Goal: Task Accomplishment & Management: Complete application form

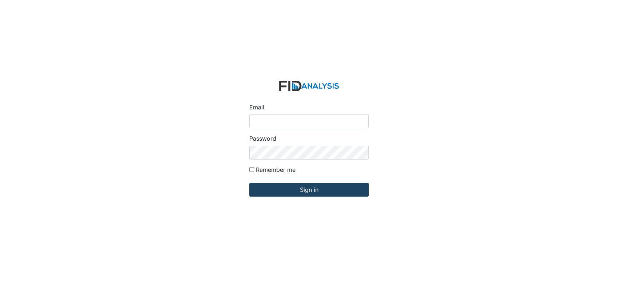
type input "[EMAIL_ADDRESS][DOMAIN_NAME]"
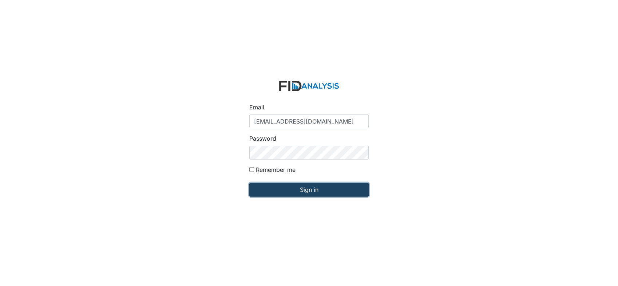
click at [303, 191] on input "Sign in" at bounding box center [308, 190] width 119 height 14
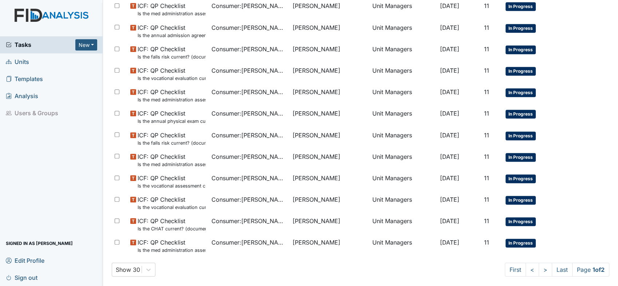
scroll to position [452, 0]
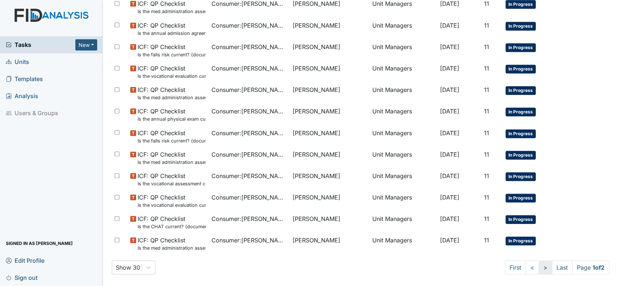
click at [539, 270] on link ">" at bounding box center [545, 268] width 13 height 14
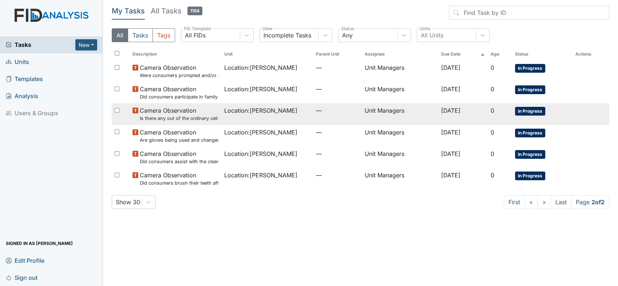
click at [193, 119] on small "Is there any out of the ordinary cell phone usage?" at bounding box center [179, 118] width 79 height 7
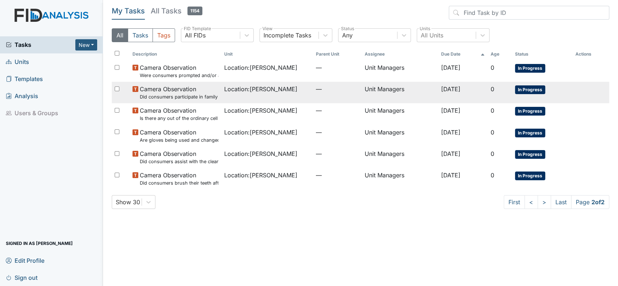
click at [184, 95] on small "Did consumers participate in family style dining?" at bounding box center [179, 97] width 79 height 7
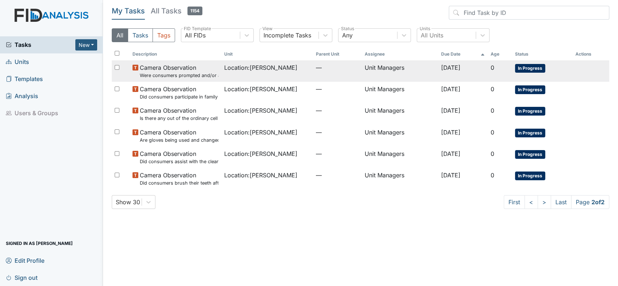
click at [181, 74] on small "Were consumers prompted and/or assisted with washing their hands for meal prep?" at bounding box center [179, 75] width 79 height 7
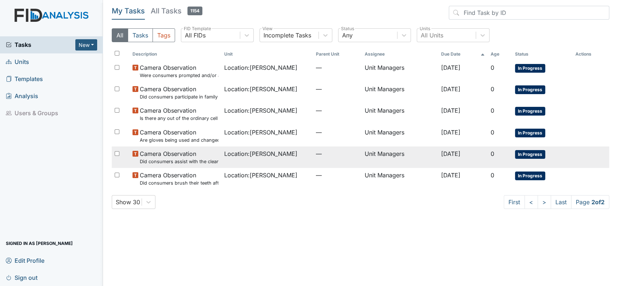
click at [186, 157] on span "Camera Observation Did consumers assist with the clean up?" at bounding box center [179, 158] width 79 height 16
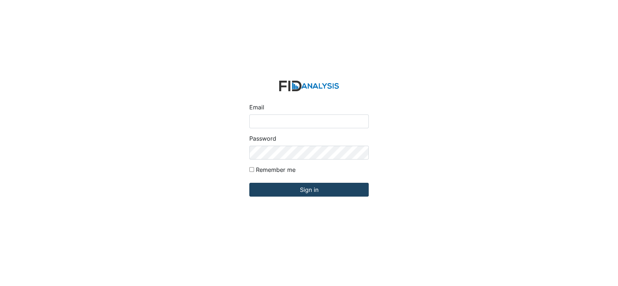
type input "[EMAIL_ADDRESS][DOMAIN_NAME]"
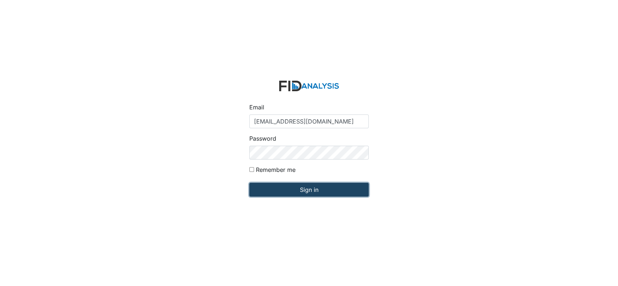
click at [304, 190] on input "Sign in" at bounding box center [308, 190] width 119 height 14
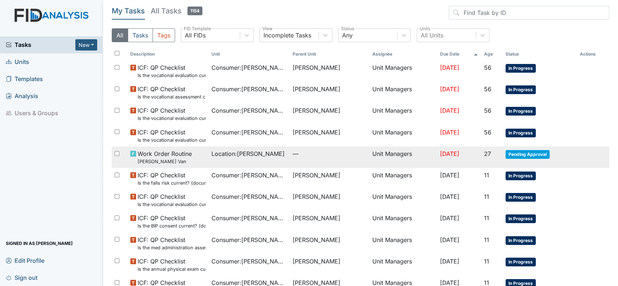
click at [182, 151] on span "Work Order Routine Lockwood Van" at bounding box center [165, 158] width 54 height 16
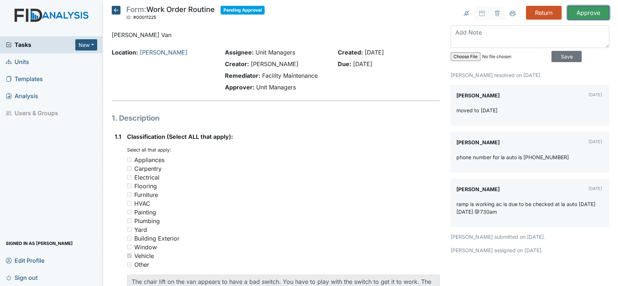
click at [588, 11] on input "Approve" at bounding box center [588, 13] width 42 height 14
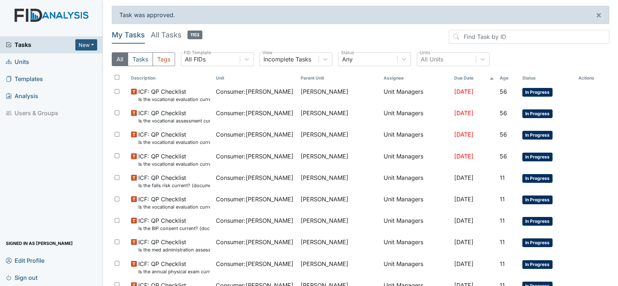
click at [21, 59] on span "Units" at bounding box center [17, 61] width 23 height 11
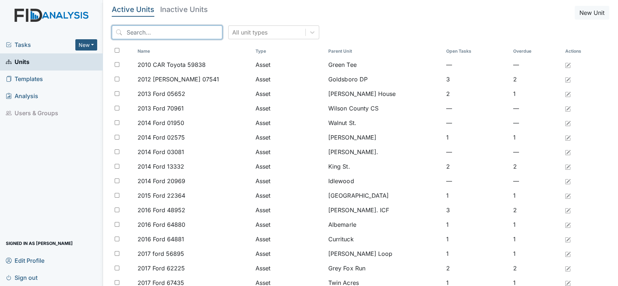
click at [168, 34] on input "search" at bounding box center [167, 32] width 111 height 14
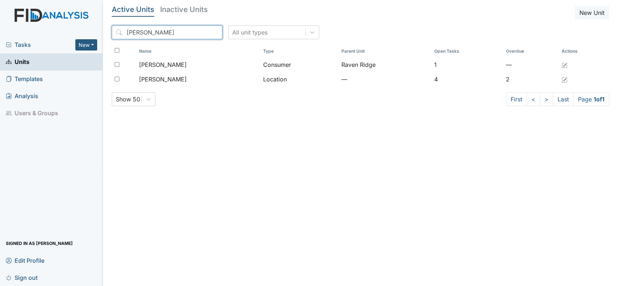
type input "lockwood"
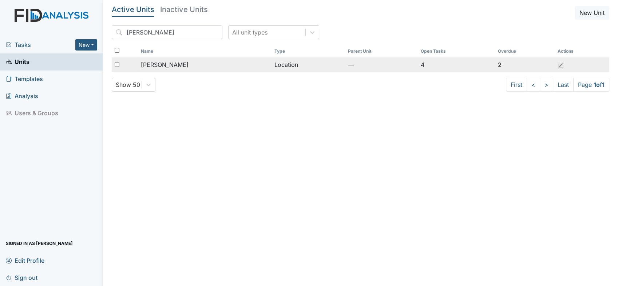
click at [159, 63] on span "[PERSON_NAME]" at bounding box center [165, 64] width 48 height 9
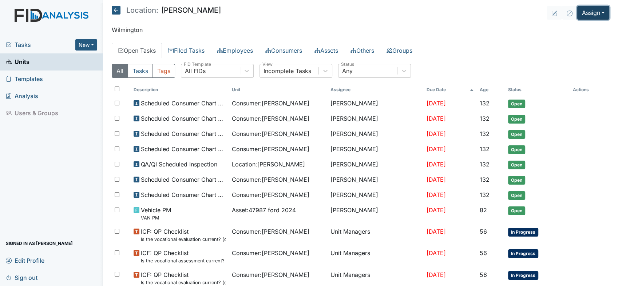
click at [596, 11] on button "Assign" at bounding box center [593, 13] width 32 height 14
click at [568, 40] on link "Assign Inspection" at bounding box center [576, 41] width 66 height 12
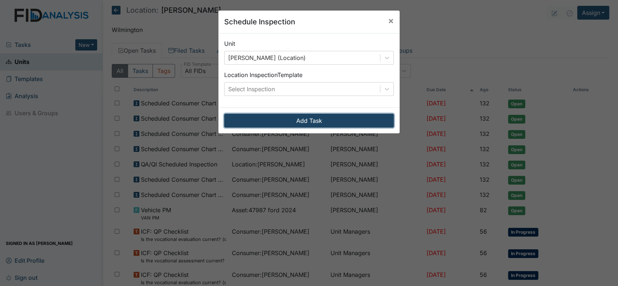
click at [294, 120] on button "Add Task" at bounding box center [309, 121] width 170 height 14
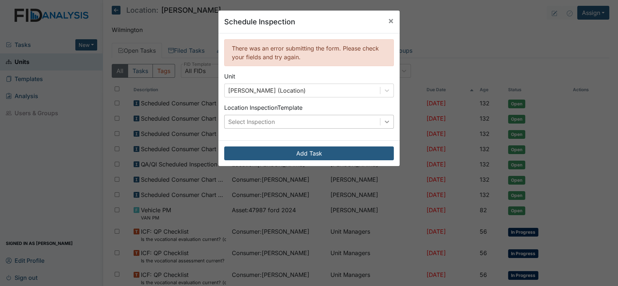
click at [385, 122] on icon at bounding box center [387, 122] width 4 height 3
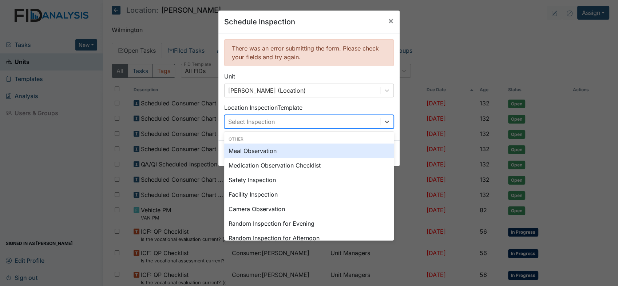
click at [520, 31] on div "Schedule Inspection × There was an error submitting the form. Please check your…" at bounding box center [309, 143] width 618 height 286
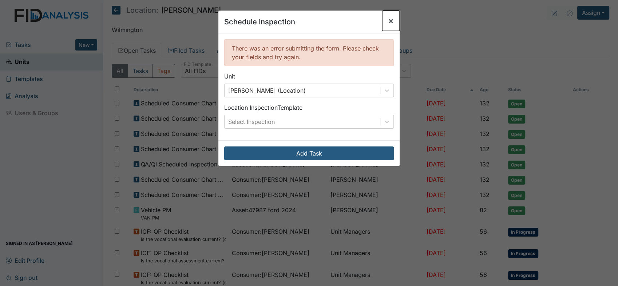
click at [388, 22] on span "×" at bounding box center [391, 20] width 6 height 11
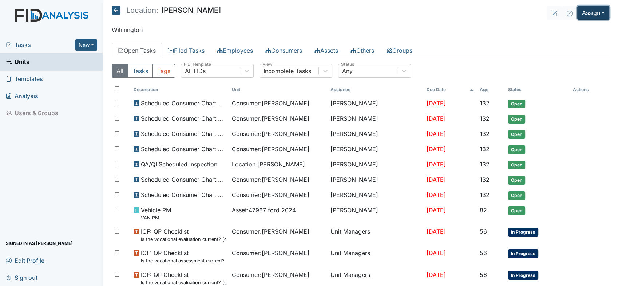
click at [597, 12] on button "Assign" at bounding box center [593, 13] width 32 height 14
click at [571, 28] on link "Assign Form" at bounding box center [576, 30] width 66 height 12
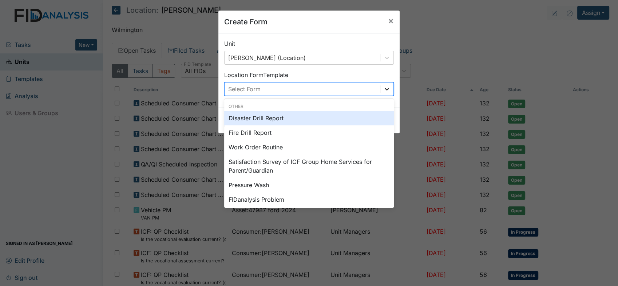
click at [383, 90] on icon at bounding box center [386, 89] width 7 height 7
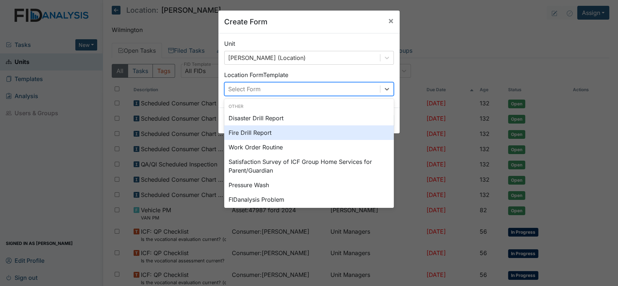
click at [252, 131] on div "Fire Drill Report" at bounding box center [309, 133] width 170 height 15
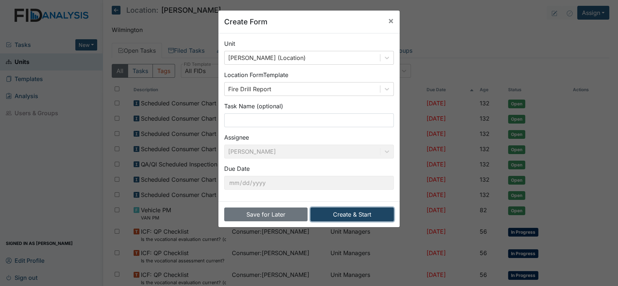
click at [348, 210] on button "Create & Start" at bounding box center [351, 215] width 83 height 14
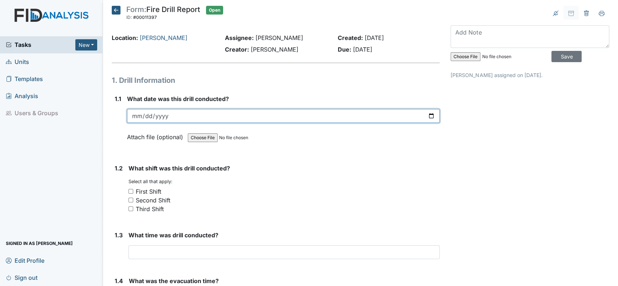
click at [430, 115] on input "date" at bounding box center [283, 116] width 313 height 14
type input "2025-08-25"
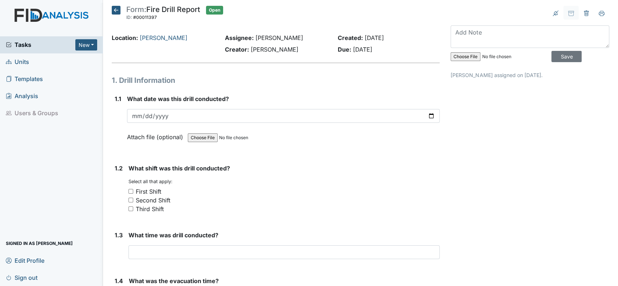
drag, startPoint x: 132, startPoint y: 199, endPoint x: 133, endPoint y: 205, distance: 6.3
click at [132, 199] on input "Second Shift" at bounding box center [130, 200] width 5 height 5
checkbox input "true"
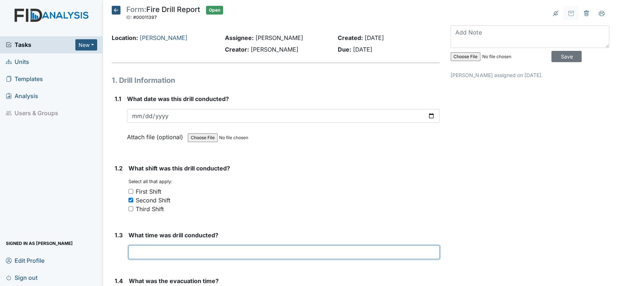
click at [162, 252] on input "text" at bounding box center [283, 253] width 311 height 14
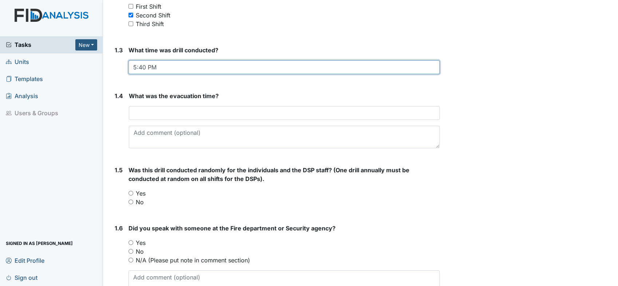
scroll to position [202, 0]
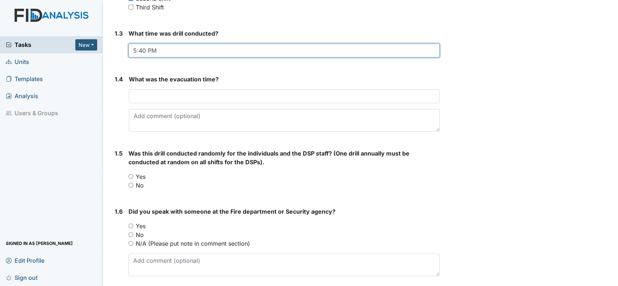
type input "5:40 PM"
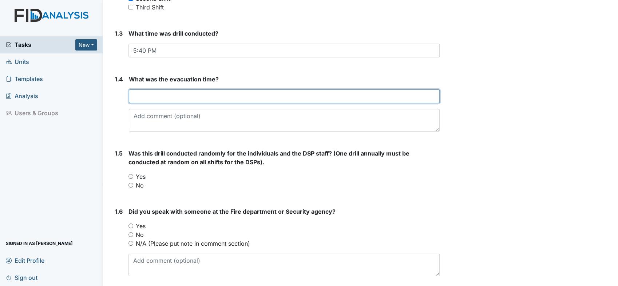
click at [190, 96] on input "text" at bounding box center [284, 97] width 311 height 14
type input "2.0 minutes"
click at [221, 96] on input "2.0 minutes" at bounding box center [284, 97] width 311 height 14
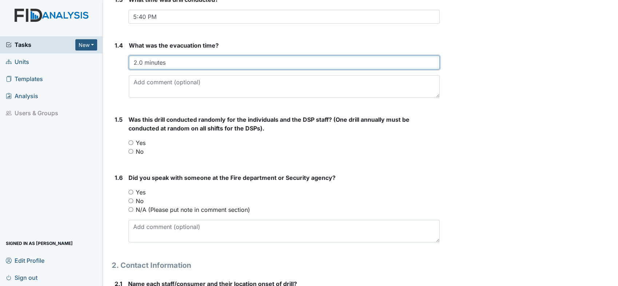
scroll to position [283, 0]
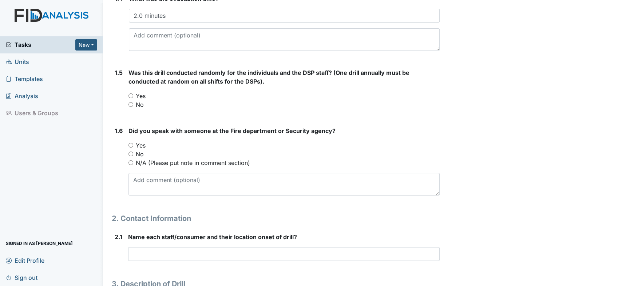
click at [127, 94] on div "1.5 Was this drill conducted randomly for the individuals and the DSP staff? (O…" at bounding box center [276, 91] width 328 height 47
drag, startPoint x: 129, startPoint y: 95, endPoint x: 137, endPoint y: 94, distance: 7.9
click at [130, 95] on input "Yes" at bounding box center [130, 96] width 5 height 5
radio input "true"
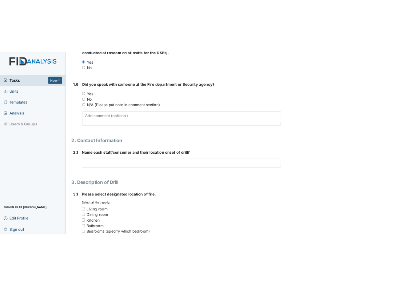
scroll to position [364, 0]
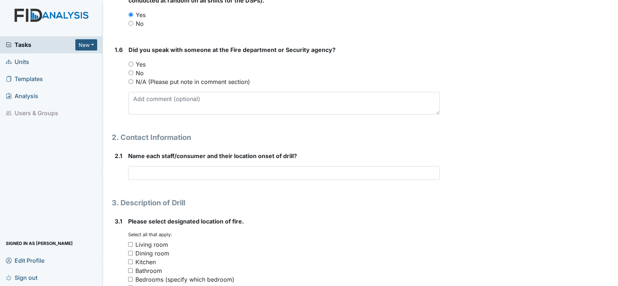
click at [130, 62] on input "Yes" at bounding box center [130, 64] width 5 height 5
radio input "true"
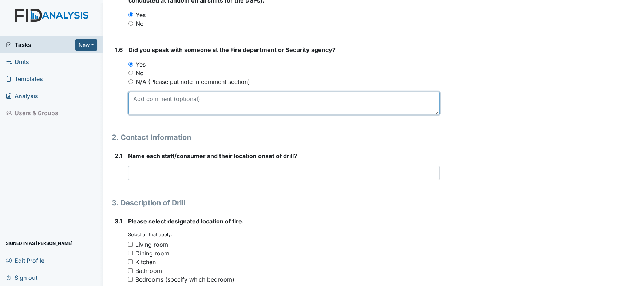
click at [169, 103] on textarea at bounding box center [283, 103] width 311 height 23
type textarea "Isabell"
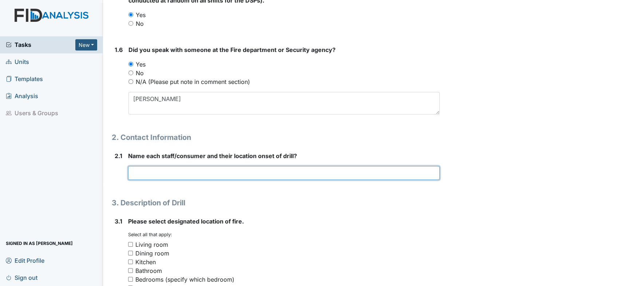
click at [206, 175] on input "text" at bounding box center [284, 173] width 312 height 14
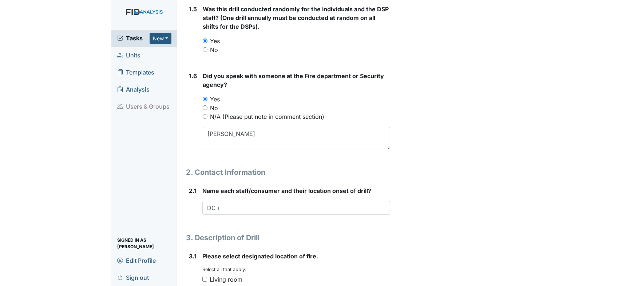
scroll to position [381, 0]
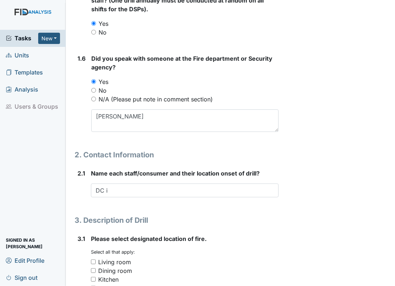
click at [304, 90] on div "Archive Task × Are you sure you want to archive this task? It will appear as in…" at bounding box center [338, 230] width 108 height 1213
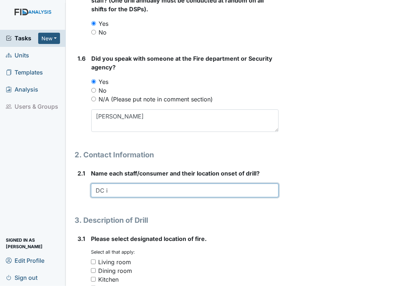
click at [133, 190] on input "DC i" at bounding box center [185, 191] width 188 height 14
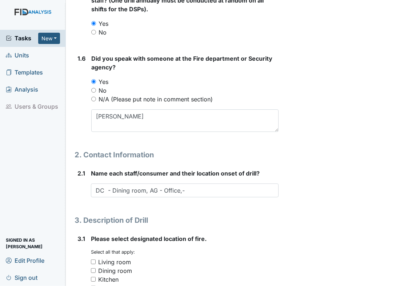
click at [119, 217] on h1 "3. Description of Drill" at bounding box center [177, 220] width 204 height 11
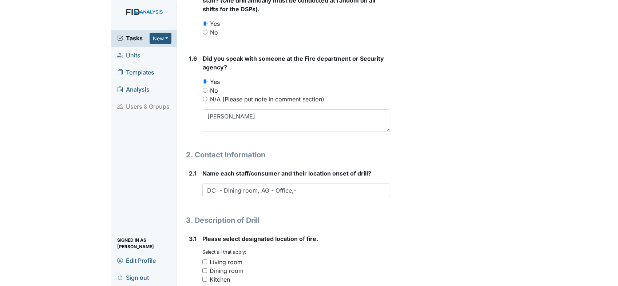
scroll to position [364, 0]
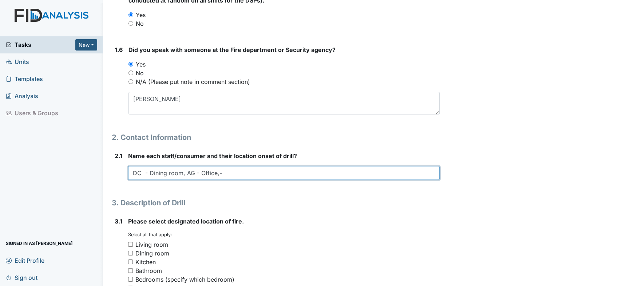
click at [264, 173] on input "DC - Dining room, AG - Office,-" at bounding box center [284, 173] width 312 height 14
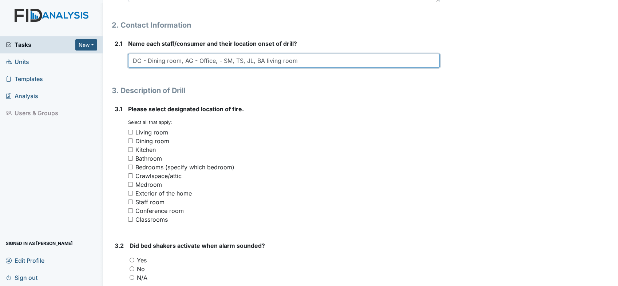
scroll to position [526, 0]
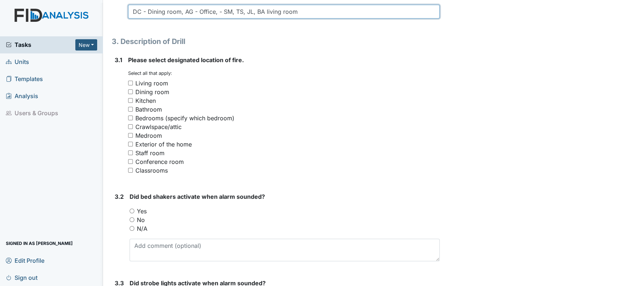
type input "DC - Dining room, AG - Office, - SM, TS, JL, BA living room"
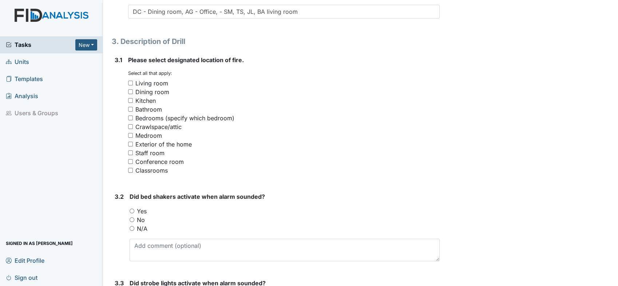
click at [129, 133] on input "Medroom" at bounding box center [130, 135] width 5 height 5
checkbox input "true"
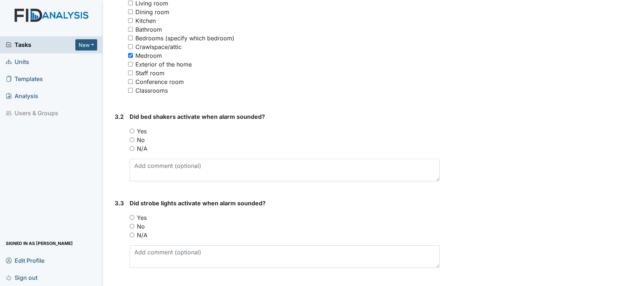
scroll to position [606, 0]
click at [132, 137] on input "No" at bounding box center [132, 139] width 5 height 5
radio input "true"
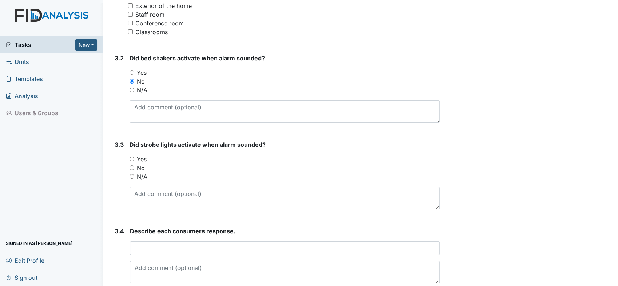
scroll to position [687, 0]
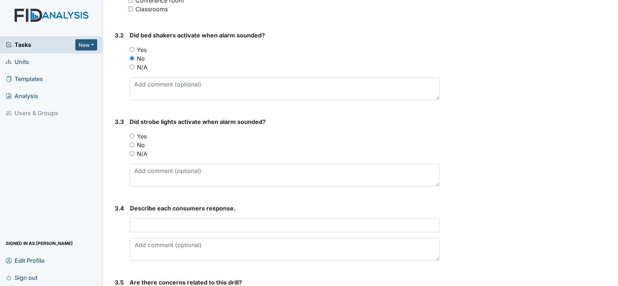
click at [133, 134] on input "Yes" at bounding box center [132, 136] width 5 height 5
radio input "true"
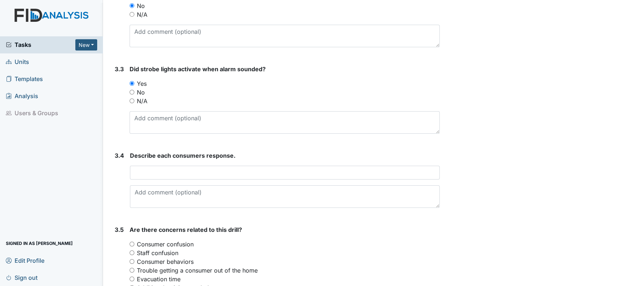
scroll to position [768, 0]
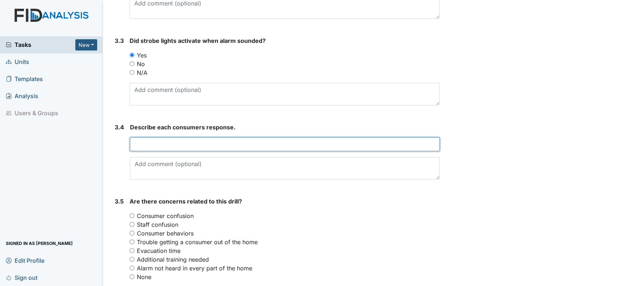
click at [167, 141] on input "text" at bounding box center [285, 145] width 310 height 14
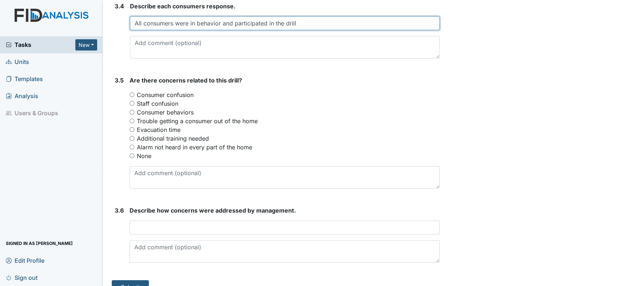
type input "All consumers were in behavior and participated in the drill"
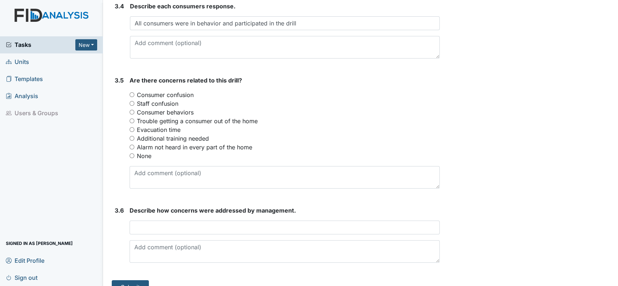
click at [133, 154] on input "None" at bounding box center [132, 156] width 5 height 5
radio input "true"
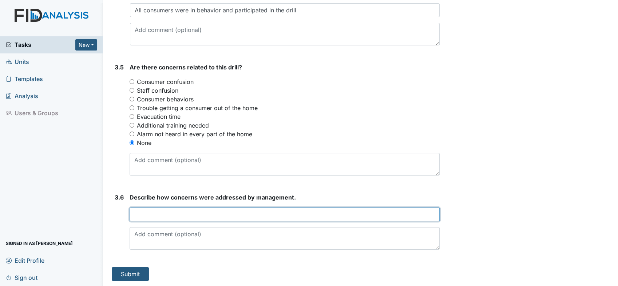
click at [186, 213] on input "text" at bounding box center [285, 215] width 310 height 14
type input "None at this time."
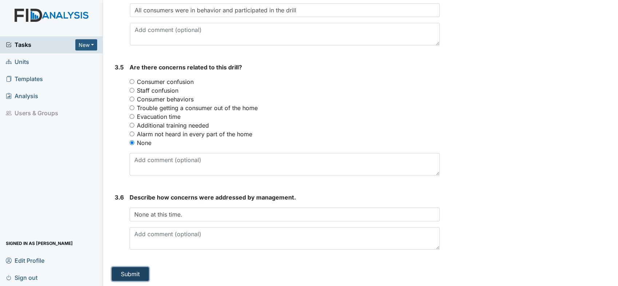
click at [135, 274] on button "Submit" at bounding box center [130, 275] width 37 height 14
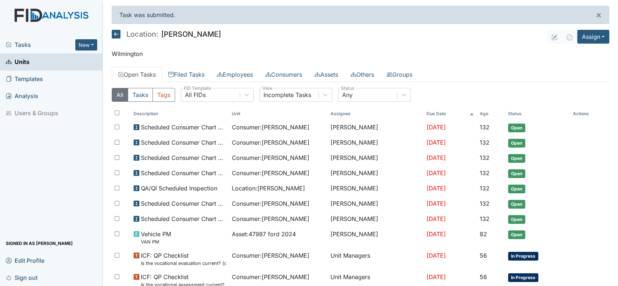
click at [28, 59] on span "Units" at bounding box center [18, 61] width 24 height 11
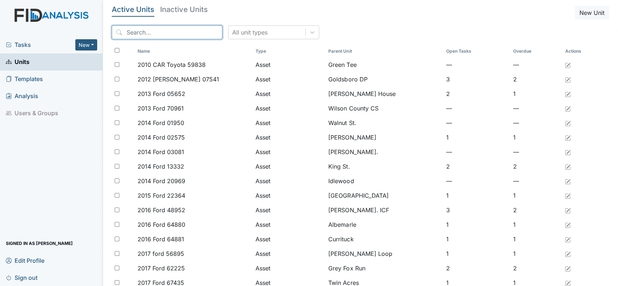
click at [166, 35] on input "search" at bounding box center [167, 32] width 111 height 14
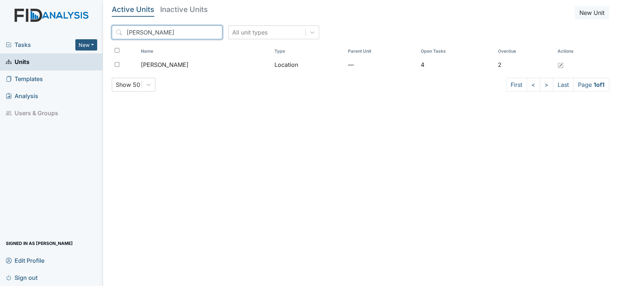
type input "Lockwood"
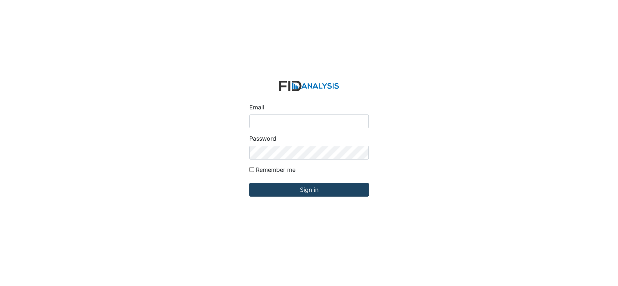
type input "[EMAIL_ADDRESS][DOMAIN_NAME]"
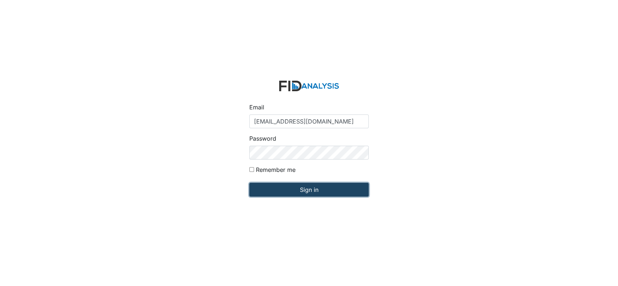
click at [303, 189] on input "Sign in" at bounding box center [308, 190] width 119 height 14
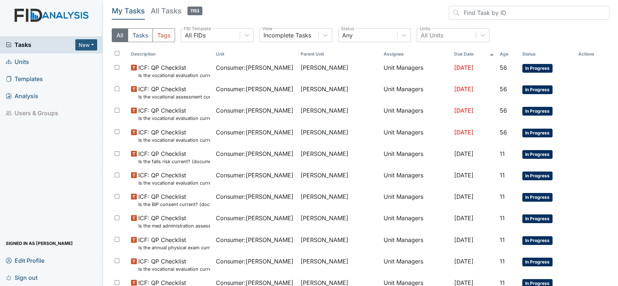
click at [33, 78] on span "Templates" at bounding box center [24, 79] width 37 height 11
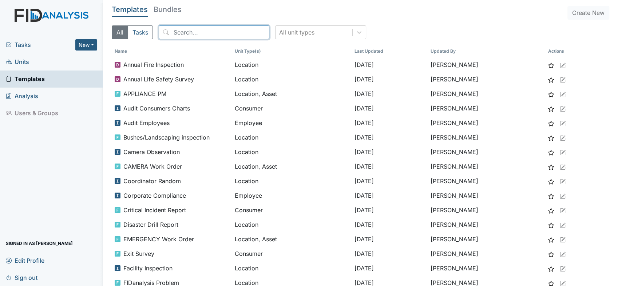
click at [207, 33] on input "search" at bounding box center [214, 32] width 111 height 14
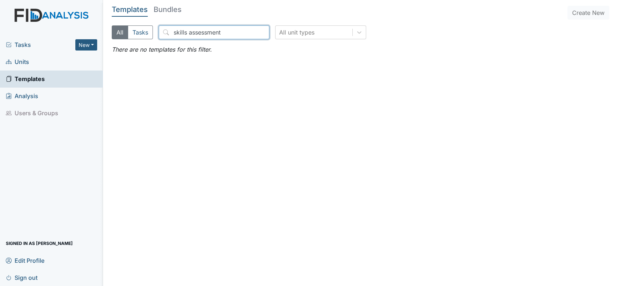
type input "skills assessment"
drag, startPoint x: 429, startPoint y: 41, endPoint x: 258, endPoint y: 35, distance: 170.5
click at [428, 41] on div "All Tasks skills assessment All unit types" at bounding box center [361, 35] width 498 height 20
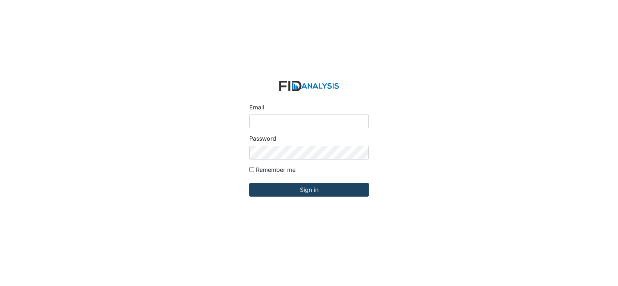
type input "[EMAIL_ADDRESS][DOMAIN_NAME]"
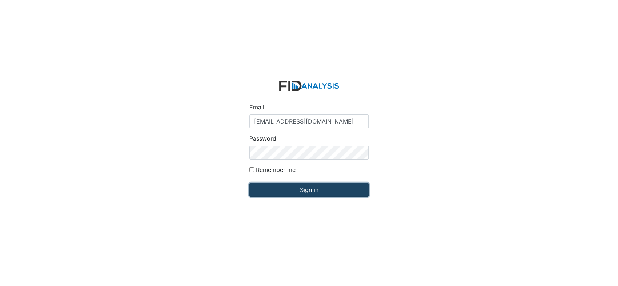
click at [330, 187] on input "Sign in" at bounding box center [308, 190] width 119 height 14
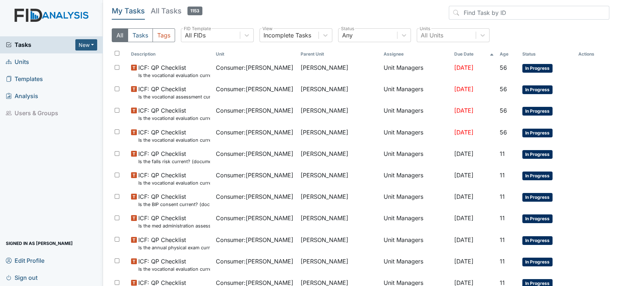
click at [29, 60] on link "Units" at bounding box center [51, 62] width 103 height 17
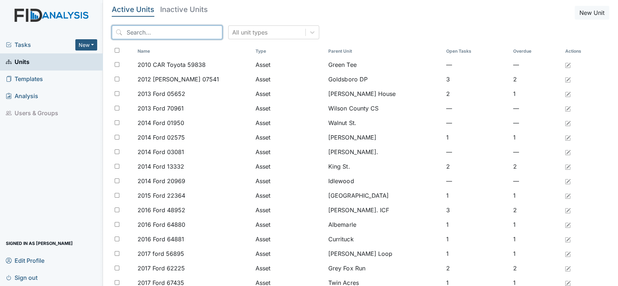
click at [175, 31] on input "search" at bounding box center [167, 32] width 111 height 14
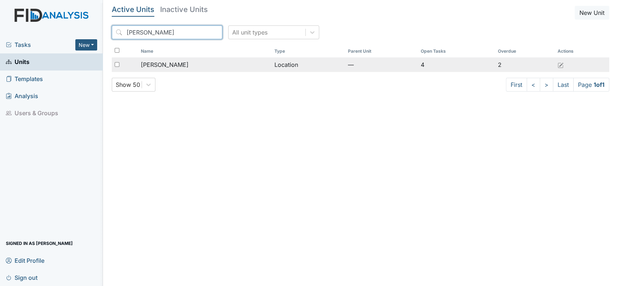
type input "lockwood"
click at [159, 62] on span "[PERSON_NAME]" at bounding box center [165, 64] width 48 height 9
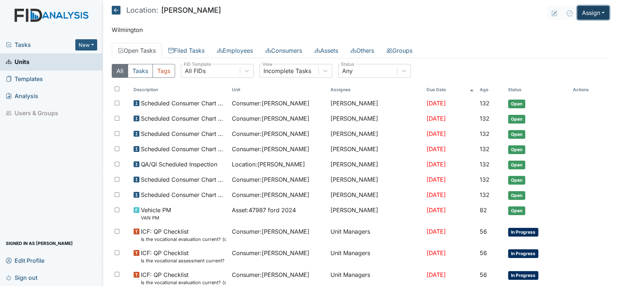
click at [598, 12] on button "Assign" at bounding box center [593, 13] width 32 height 14
click at [583, 41] on link "Assign Inspection" at bounding box center [576, 41] width 66 height 12
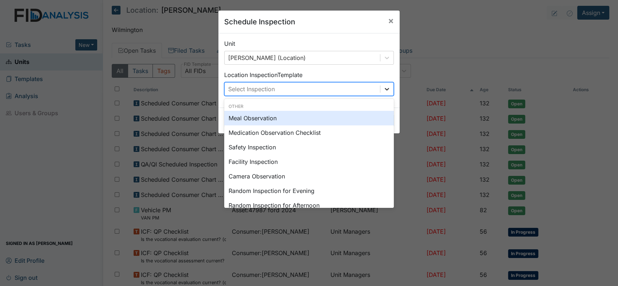
click at [385, 90] on icon at bounding box center [387, 89] width 4 height 3
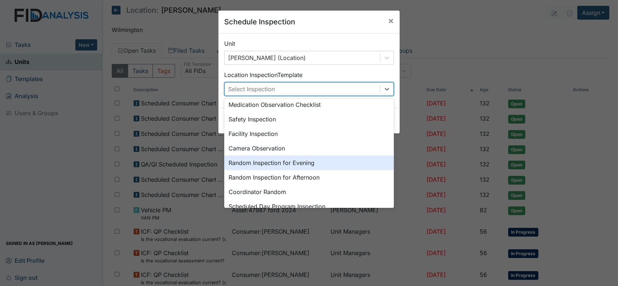
scroll to position [40, 0]
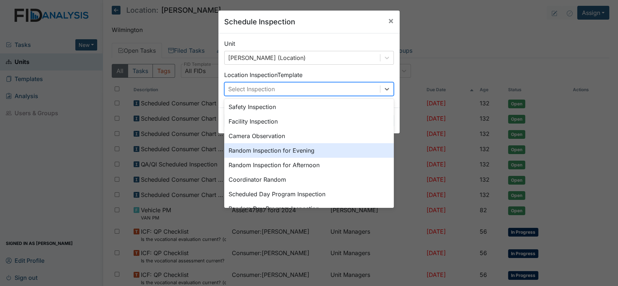
click at [305, 150] on div "Random Inspection for Evening" at bounding box center [309, 150] width 170 height 15
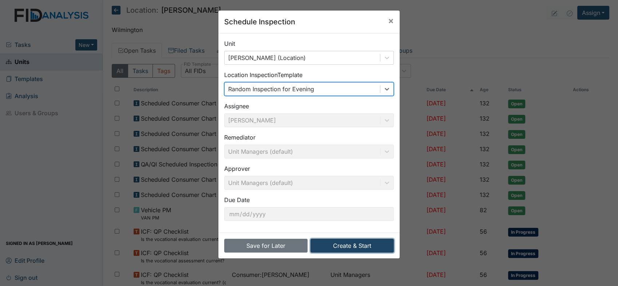
click at [355, 244] on button "Create & Start" at bounding box center [351, 246] width 83 height 14
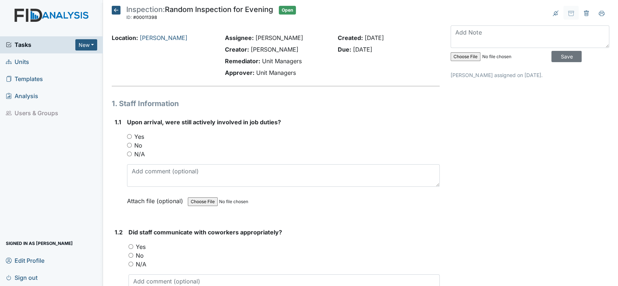
click at [128, 136] on input "Yes" at bounding box center [129, 136] width 5 height 5
radio input "true"
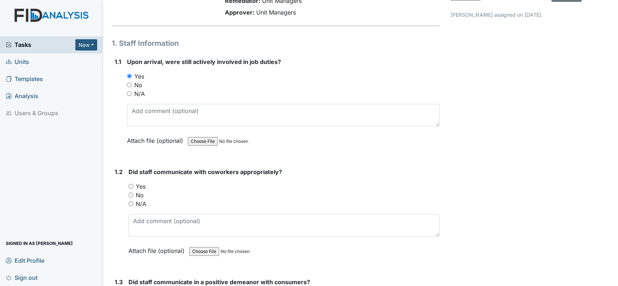
scroll to position [81, 0]
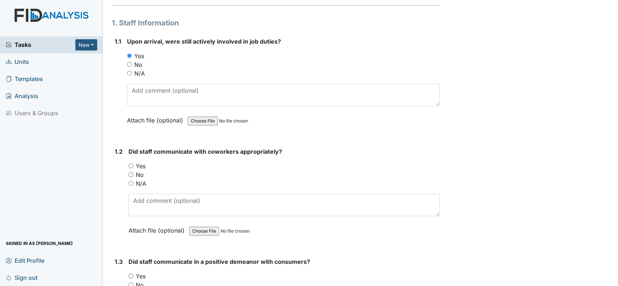
click at [133, 166] on input "Yes" at bounding box center [130, 166] width 5 height 5
radio input "true"
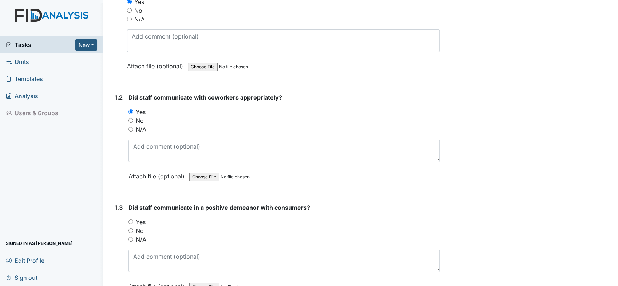
scroll to position [202, 0]
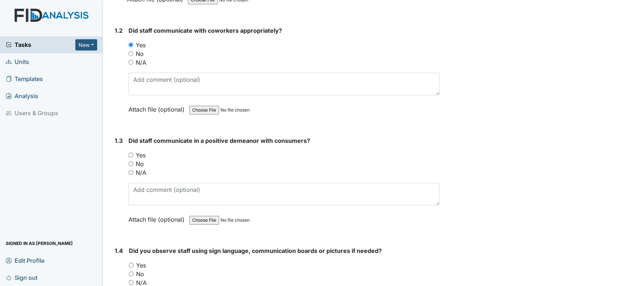
click at [130, 153] on input "Yes" at bounding box center [130, 155] width 5 height 5
radio input "true"
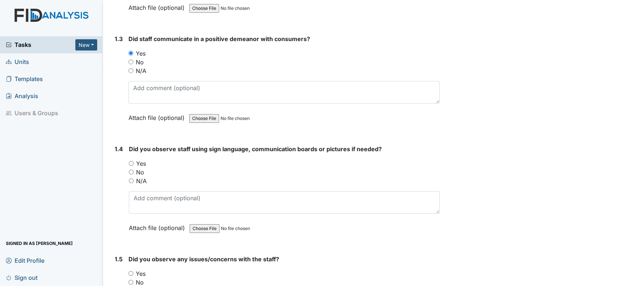
scroll to position [323, 0]
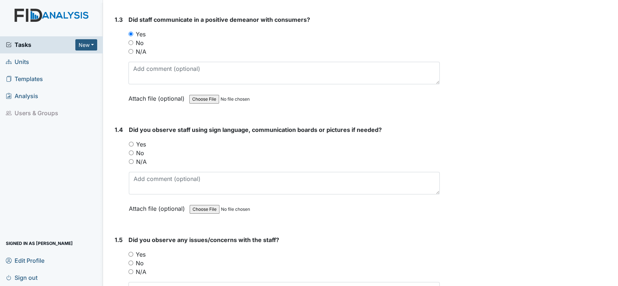
click at [130, 151] on input "No" at bounding box center [131, 153] width 5 height 5
radio input "true"
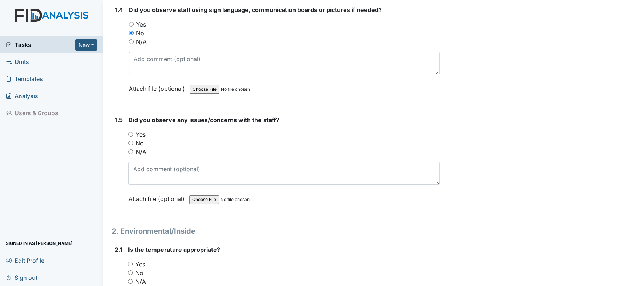
scroll to position [445, 0]
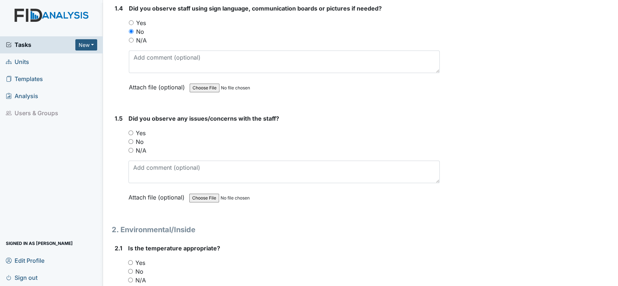
click at [131, 139] on input "No" at bounding box center [130, 141] width 5 height 5
radio input "true"
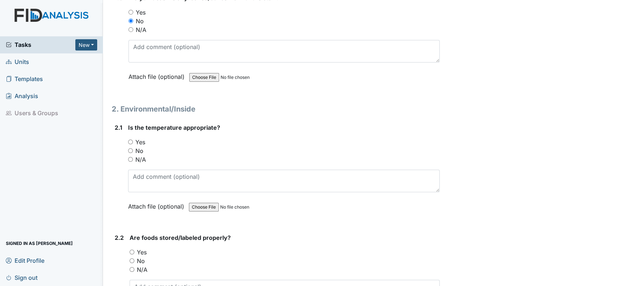
scroll to position [566, 0]
drag, startPoint x: 131, startPoint y: 138, endPoint x: 140, endPoint y: 136, distance: 9.3
click at [131, 139] on input "Yes" at bounding box center [130, 141] width 5 height 5
radio input "true"
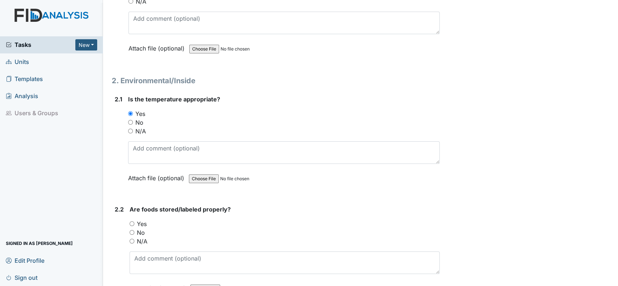
scroll to position [687, 0]
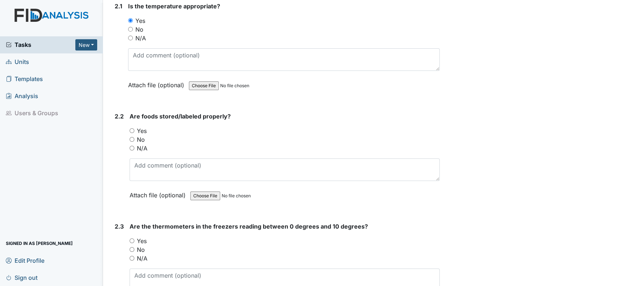
click at [132, 128] on input "Yes" at bounding box center [132, 130] width 5 height 5
radio input "true"
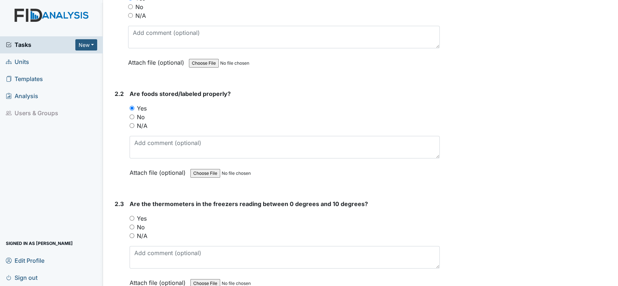
scroll to position [768, 0]
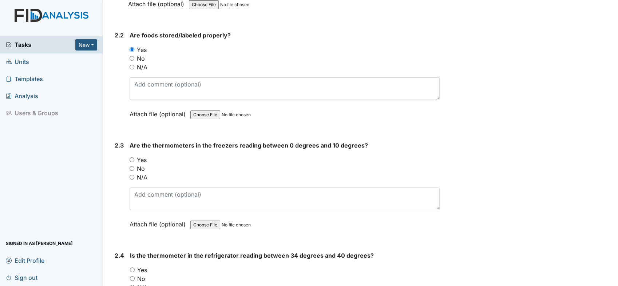
click at [130, 158] on input "Yes" at bounding box center [132, 160] width 5 height 5
radio input "true"
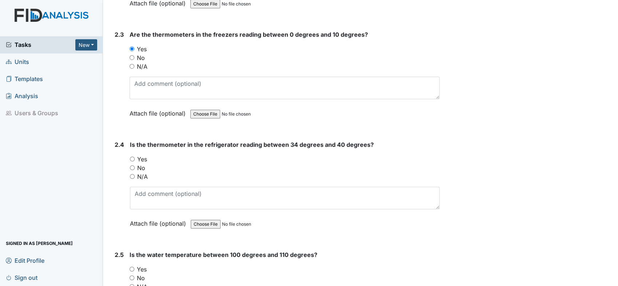
scroll to position [890, 0]
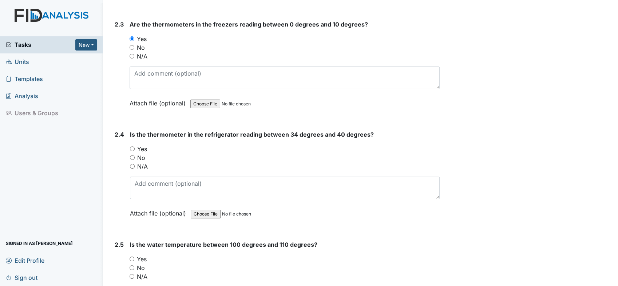
click at [131, 147] on input "Yes" at bounding box center [132, 149] width 5 height 5
radio input "true"
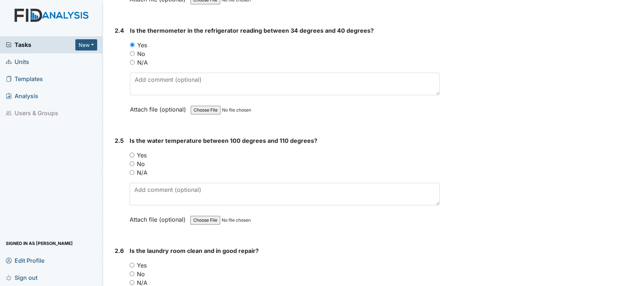
scroll to position [1011, 0]
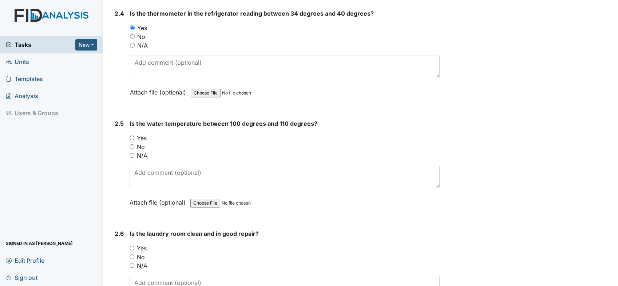
click at [131, 136] on input "Yes" at bounding box center [132, 138] width 5 height 5
radio input "true"
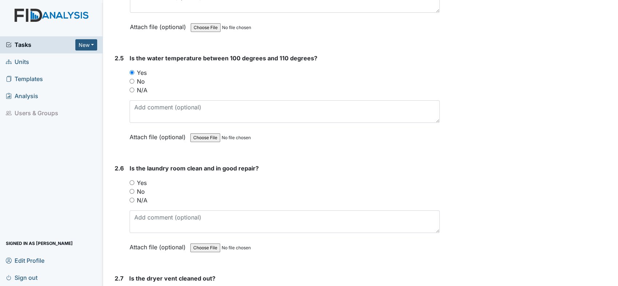
scroll to position [1092, 0]
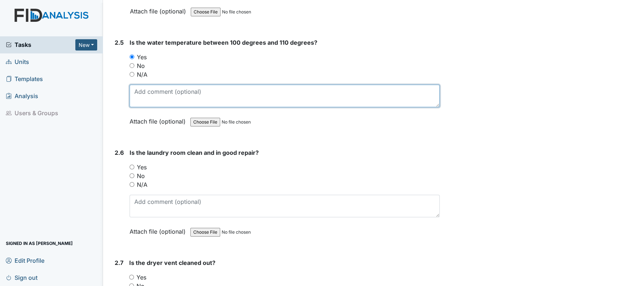
click at [197, 91] on textarea at bounding box center [285, 96] width 310 height 23
type textarea "107"
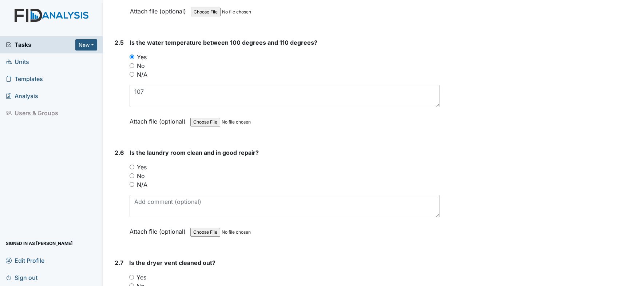
click at [130, 165] on input "Yes" at bounding box center [132, 167] width 5 height 5
radio input "true"
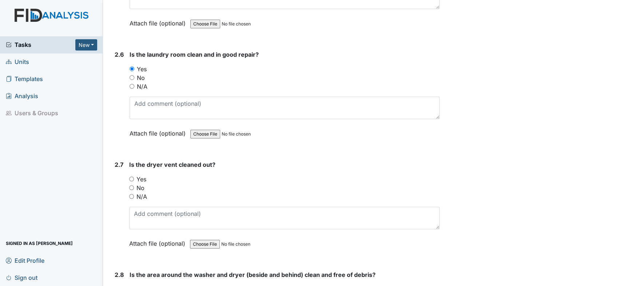
scroll to position [1213, 0]
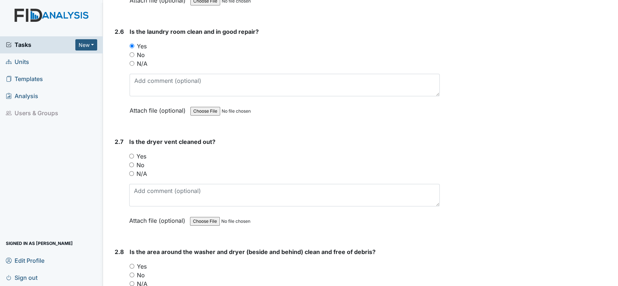
click at [127, 151] on div "2.7 Is the dryer vent cleaned out? You must select one of the below options. Ye…" at bounding box center [276, 187] width 328 height 99
drag, startPoint x: 131, startPoint y: 152, endPoint x: 136, endPoint y: 151, distance: 5.1
click at [132, 154] on input "Yes" at bounding box center [131, 156] width 5 height 5
radio input "true"
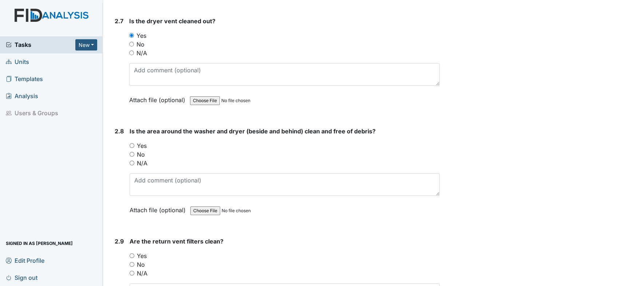
scroll to position [1334, 0]
click at [135, 150] on div "No" at bounding box center [285, 154] width 310 height 9
click at [133, 143] on input "Yes" at bounding box center [132, 145] width 5 height 5
radio input "true"
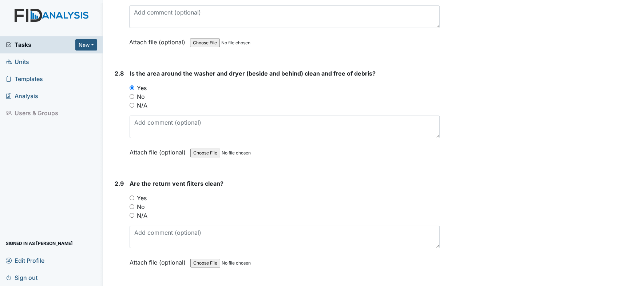
scroll to position [1456, 0]
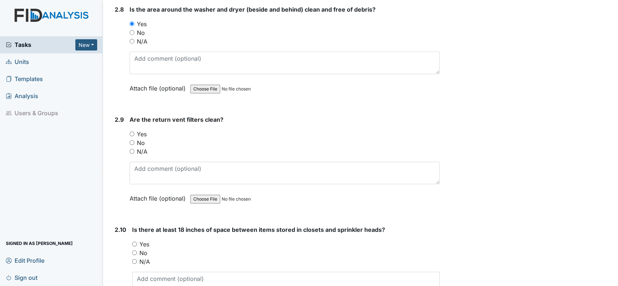
click at [131, 132] on input "Yes" at bounding box center [132, 134] width 5 height 5
radio input "true"
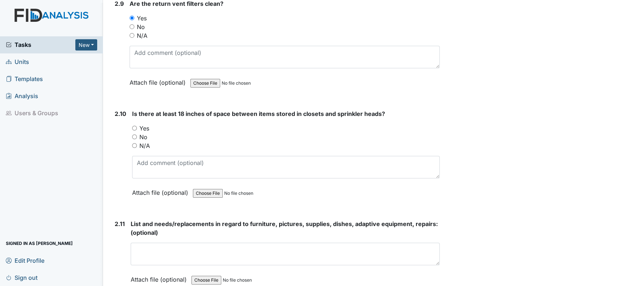
scroll to position [1577, 0]
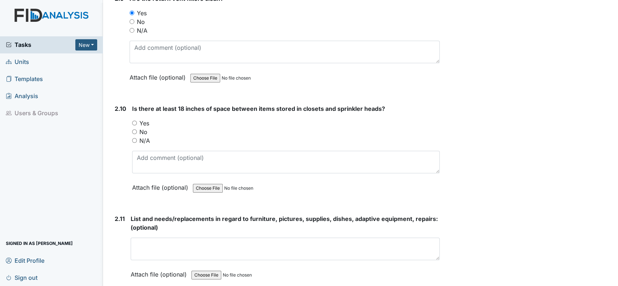
drag, startPoint x: 134, startPoint y: 118, endPoint x: 152, endPoint y: 126, distance: 19.4
click at [134, 121] on input "Yes" at bounding box center [134, 123] width 5 height 5
radio input "true"
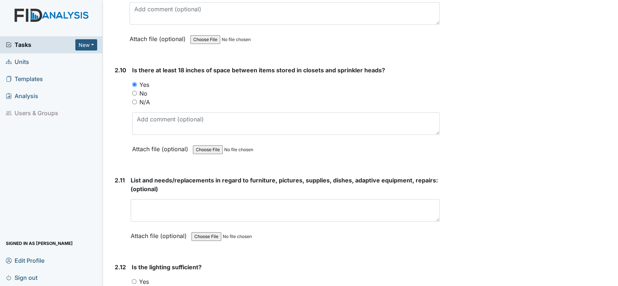
scroll to position [1698, 0]
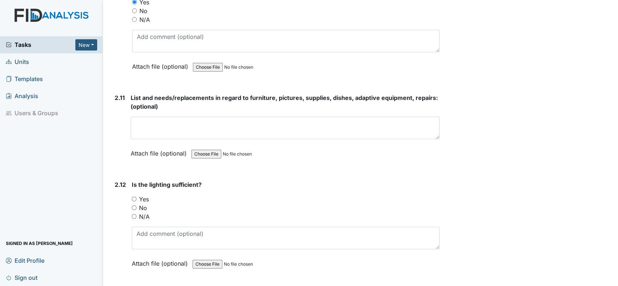
click at [134, 197] on input "Yes" at bounding box center [134, 199] width 5 height 5
radio input "true"
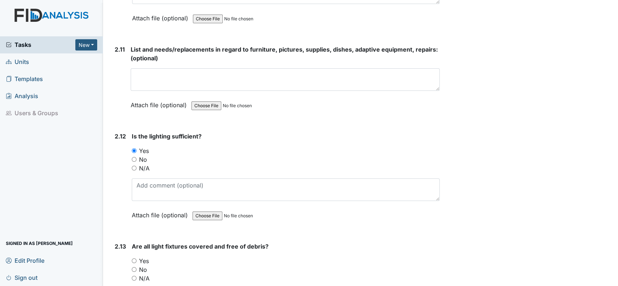
scroll to position [1820, 0]
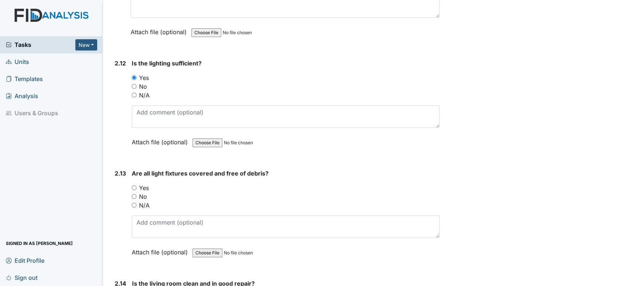
drag, startPoint x: 134, startPoint y: 181, endPoint x: 154, endPoint y: 191, distance: 21.8
click at [134, 186] on input "Yes" at bounding box center [134, 188] width 5 height 5
radio input "true"
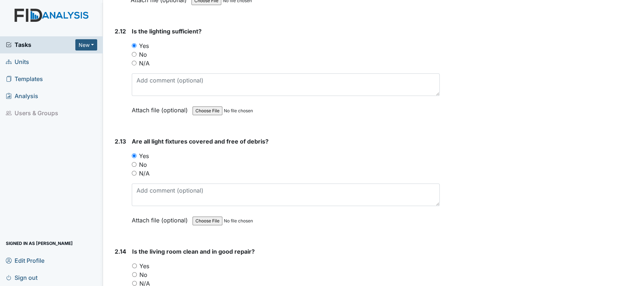
scroll to position [1941, 0]
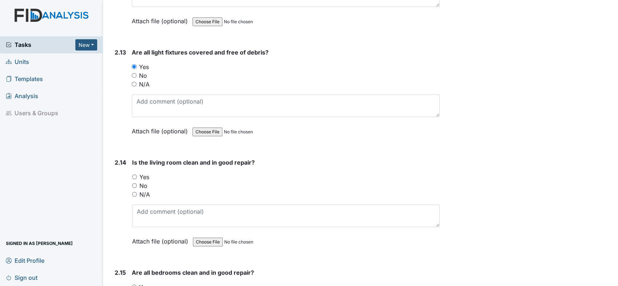
click at [131, 171] on div "2.14 Is the living room clean and in good repair? You must select one of the be…" at bounding box center [276, 207] width 328 height 99
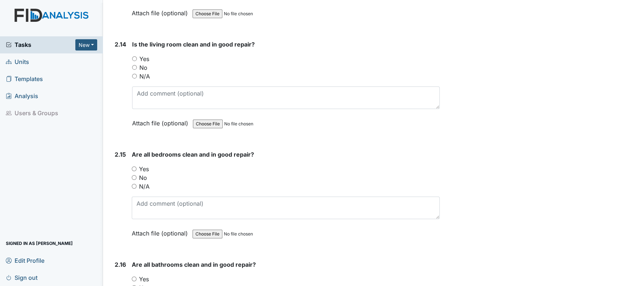
scroll to position [2062, 0]
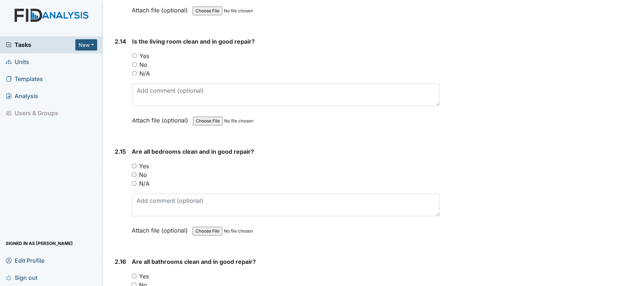
click at [134, 54] on input "Yes" at bounding box center [134, 56] width 5 height 5
radio input "true"
click at [133, 164] on input "Yes" at bounding box center [134, 166] width 5 height 5
radio input "true"
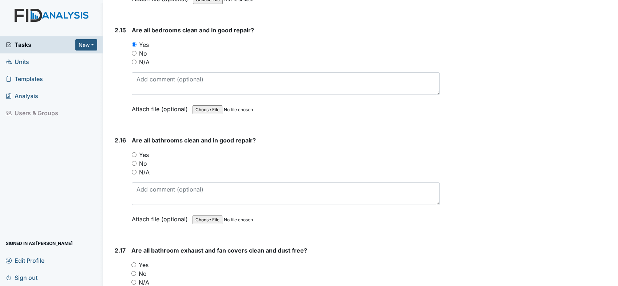
click at [130, 146] on div "2.16 Are all bathrooms clean and in good repair? You must select one of the bel…" at bounding box center [276, 185] width 328 height 99
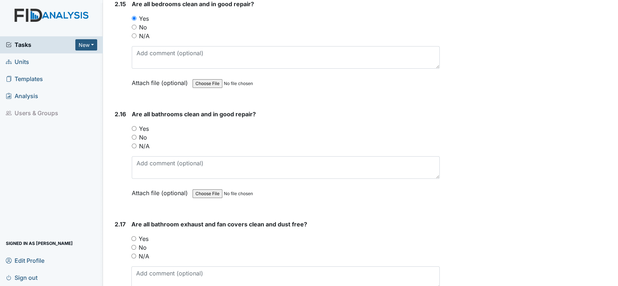
scroll to position [2224, 0]
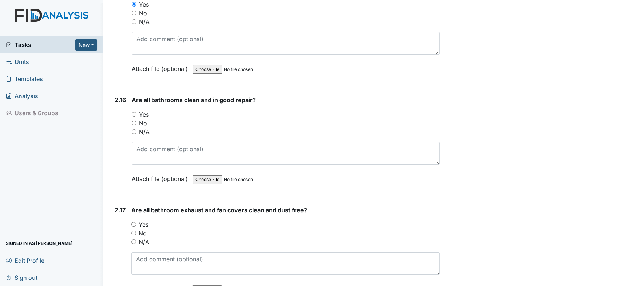
click at [136, 112] on input "Yes" at bounding box center [134, 114] width 5 height 5
radio input "true"
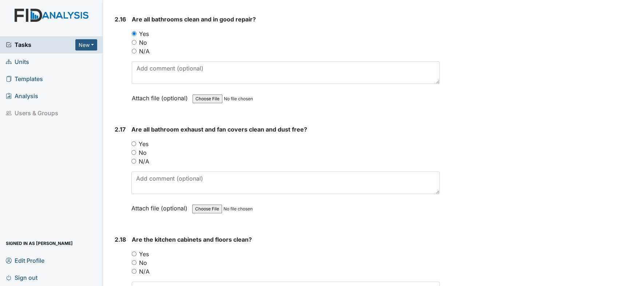
click at [133, 142] on input "Yes" at bounding box center [133, 144] width 5 height 5
radio input "true"
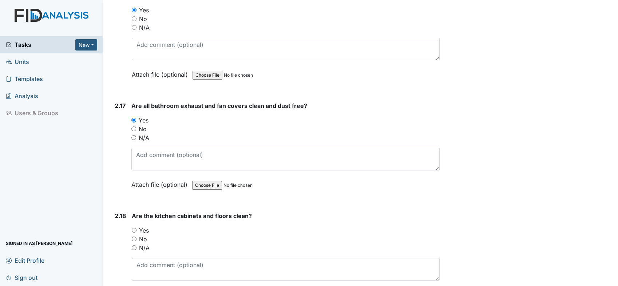
scroll to position [2386, 0]
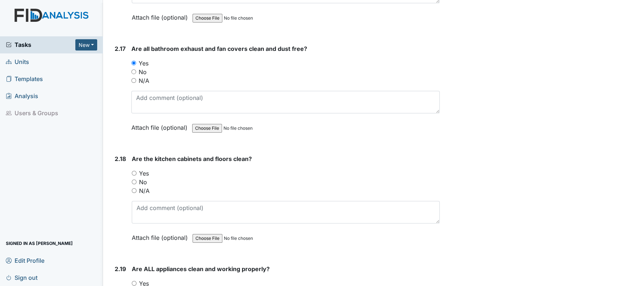
click at [132, 165] on div "2.18 Are the kitchen cabinets and floors clean? You must select one of the belo…" at bounding box center [276, 204] width 328 height 99
click at [132, 171] on input "Yes" at bounding box center [134, 173] width 5 height 5
radio input "true"
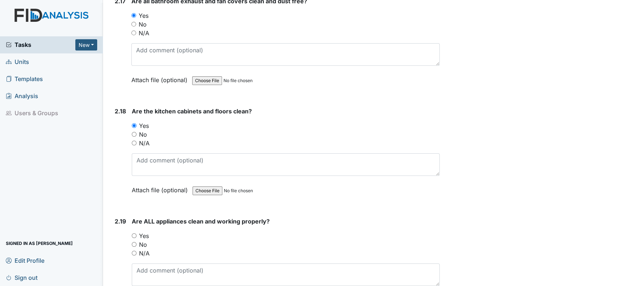
scroll to position [2507, 0]
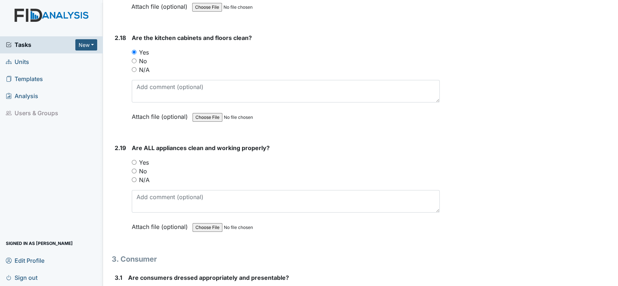
click at [134, 160] on input "Yes" at bounding box center [134, 162] width 5 height 5
radio input "true"
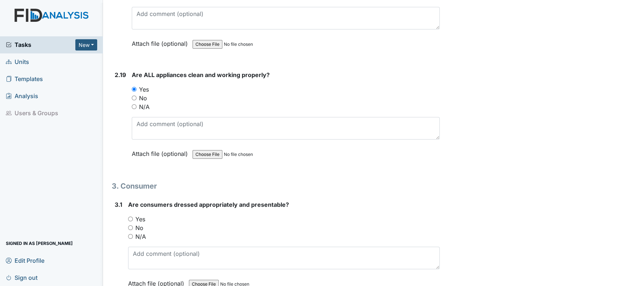
scroll to position [2588, 0]
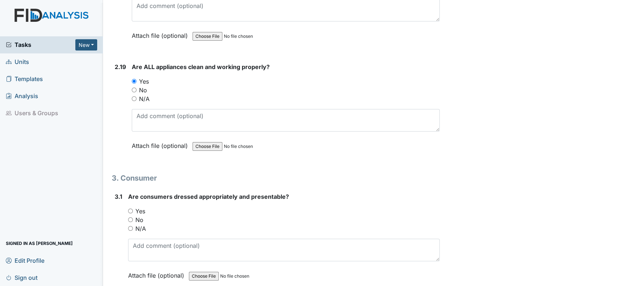
click at [129, 209] on input "Yes" at bounding box center [130, 211] width 5 height 5
radio input "true"
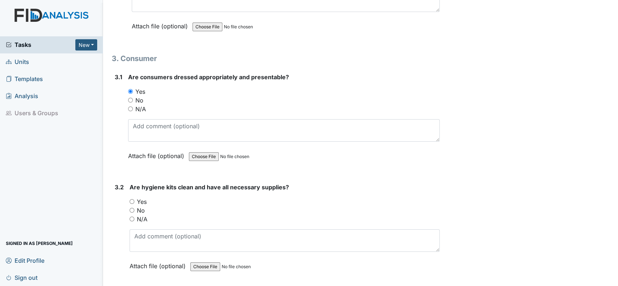
scroll to position [2710, 0]
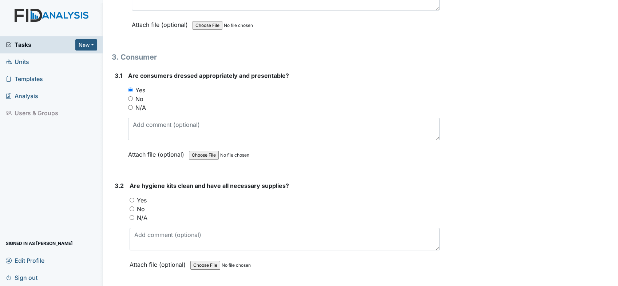
click at [131, 198] on input "Yes" at bounding box center [132, 200] width 5 height 5
radio input "true"
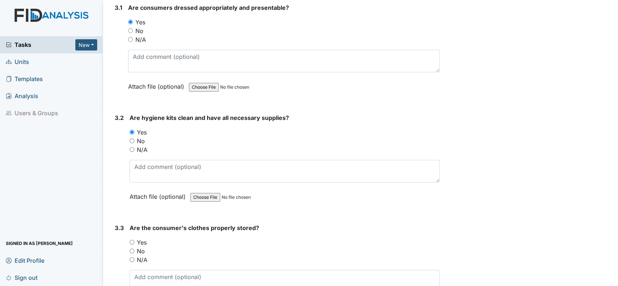
scroll to position [2790, 0]
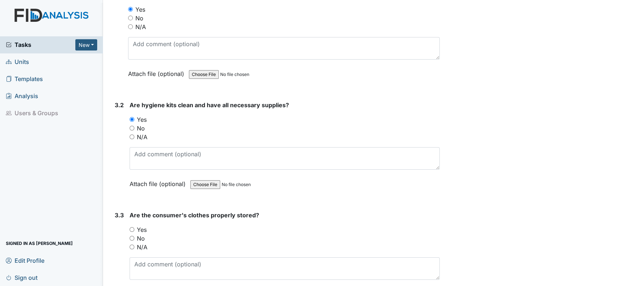
click at [130, 227] on input "Yes" at bounding box center [132, 229] width 5 height 5
radio input "true"
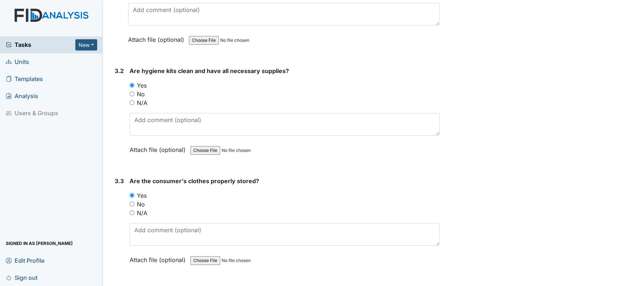
scroll to position [2912, 0]
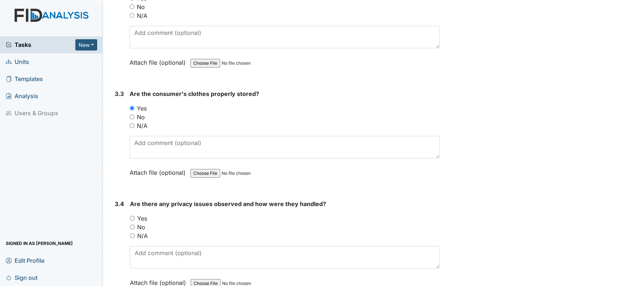
click at [132, 225] on input "No" at bounding box center [132, 227] width 5 height 5
radio input "true"
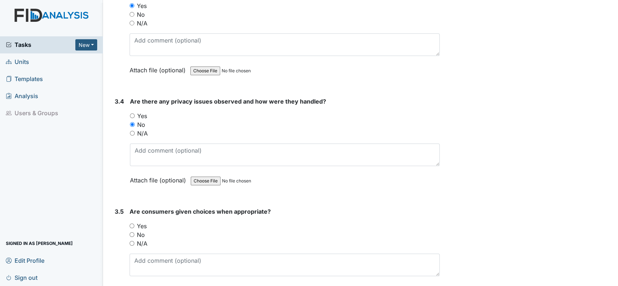
scroll to position [3033, 0]
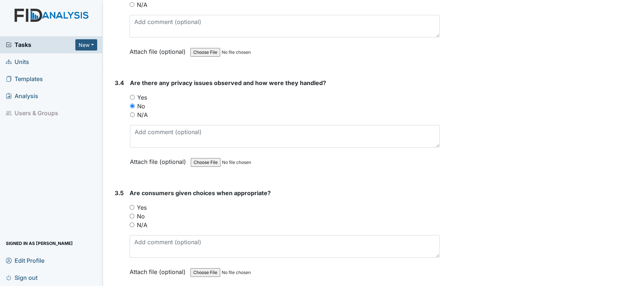
click at [131, 205] on input "Yes" at bounding box center [132, 207] width 5 height 5
radio input "true"
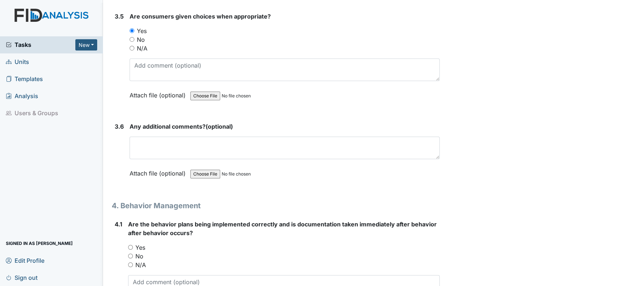
scroll to position [3276, 0]
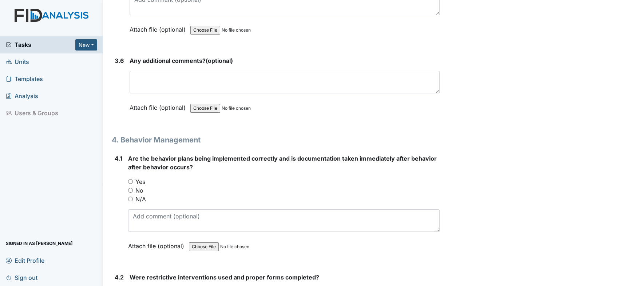
drag, startPoint x: 131, startPoint y: 169, endPoint x: 136, endPoint y: 172, distance: 5.7
click at [131, 179] on input "Yes" at bounding box center [130, 181] width 5 height 5
radio input "true"
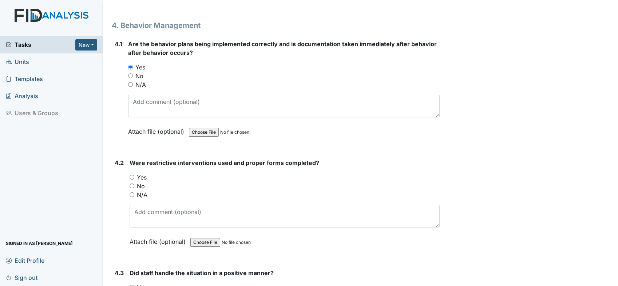
scroll to position [3397, 0]
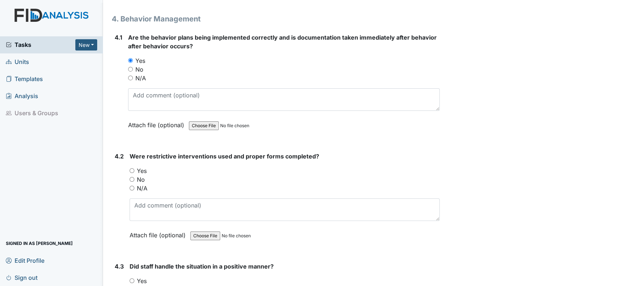
click at [131, 186] on input "N/A" at bounding box center [132, 188] width 5 height 5
radio input "true"
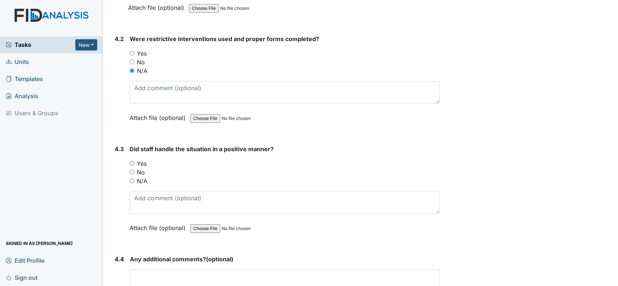
scroll to position [3518, 0]
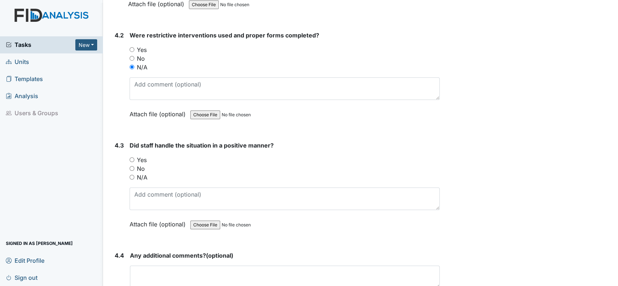
click at [134, 175] on input "N/A" at bounding box center [132, 177] width 5 height 5
radio input "true"
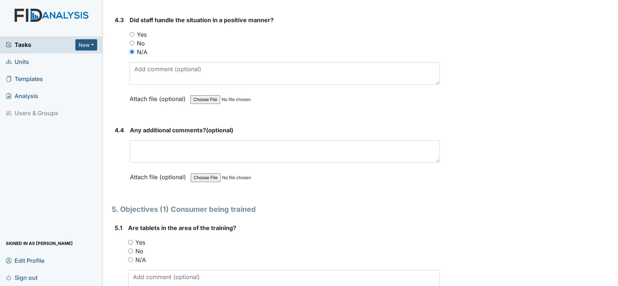
scroll to position [3680, 0]
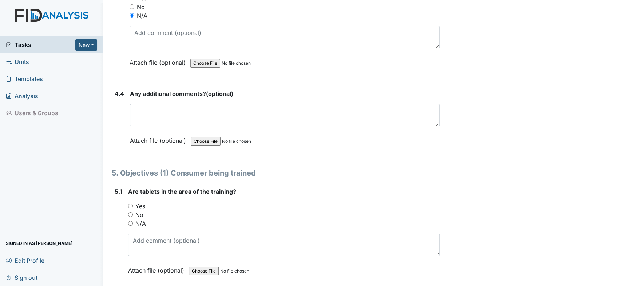
click at [131, 204] on input "Yes" at bounding box center [130, 206] width 5 height 5
radio input "true"
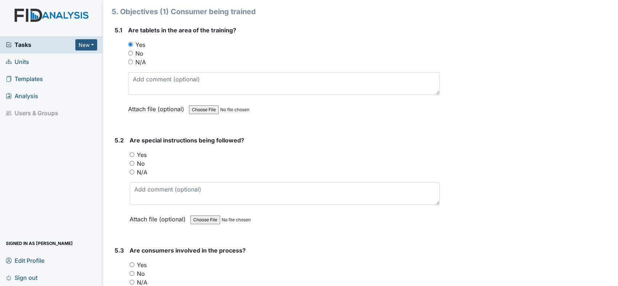
click at [132, 151] on div "Yes" at bounding box center [285, 155] width 310 height 9
click at [132, 153] on input "Yes" at bounding box center [132, 155] width 5 height 5
radio input "true"
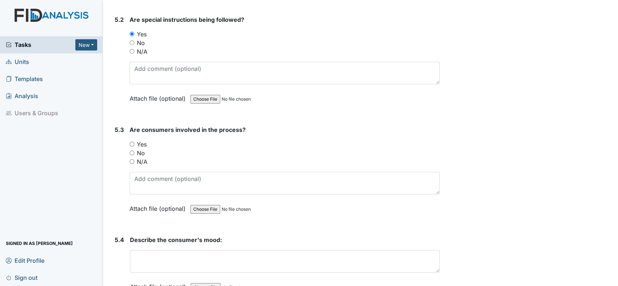
scroll to position [3963, 0]
click at [134, 142] on input "Yes" at bounding box center [132, 144] width 5 height 5
radio input "true"
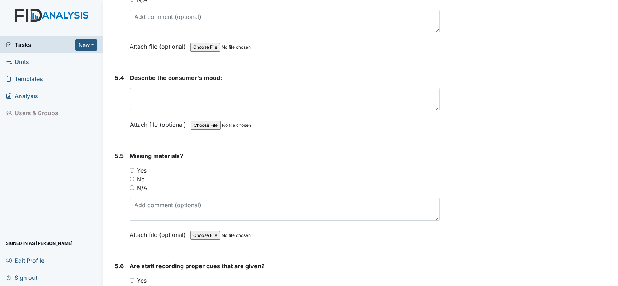
click at [132, 175] on div "No" at bounding box center [285, 179] width 310 height 9
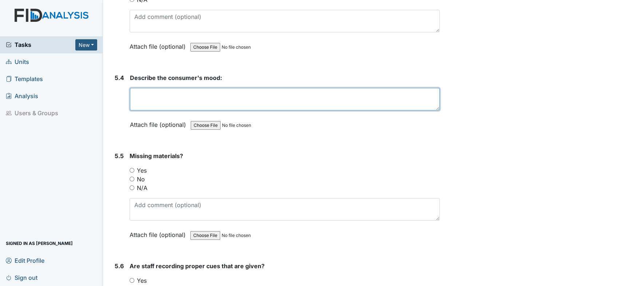
click at [182, 88] on textarea at bounding box center [285, 99] width 310 height 23
type textarea "Consumer appears to be in a positive mood."
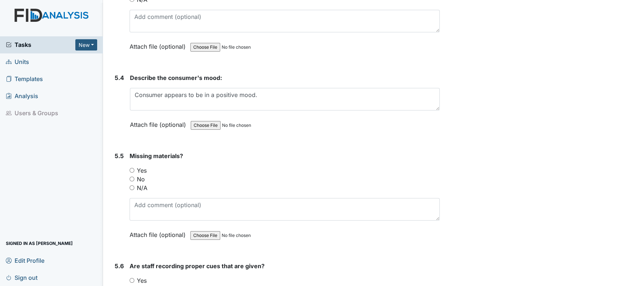
click at [131, 177] on input "No" at bounding box center [132, 179] width 5 height 5
radio input "true"
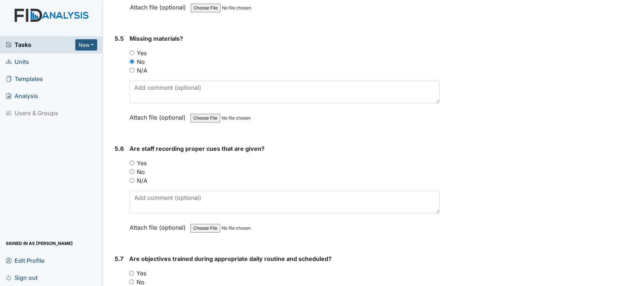
scroll to position [4287, 0]
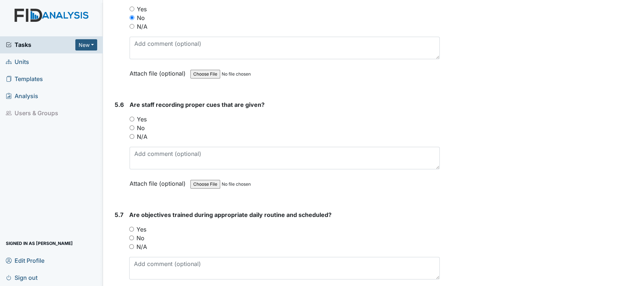
click at [130, 117] on input "Yes" at bounding box center [132, 119] width 5 height 5
radio input "true"
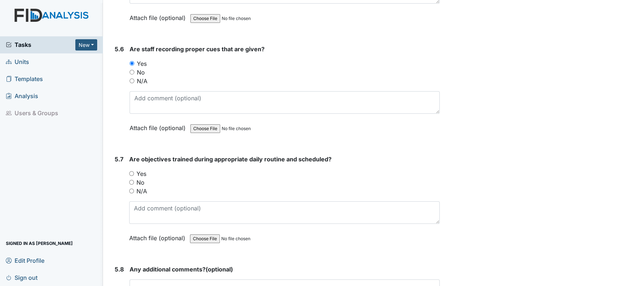
scroll to position [4408, 0]
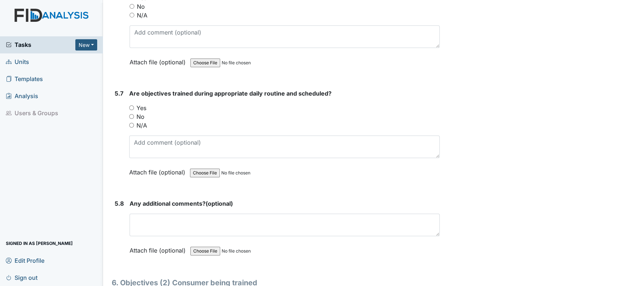
drag, startPoint x: 129, startPoint y: 91, endPoint x: 146, endPoint y: 93, distance: 16.9
click at [131, 106] on input "Yes" at bounding box center [131, 108] width 5 height 5
radio input "true"
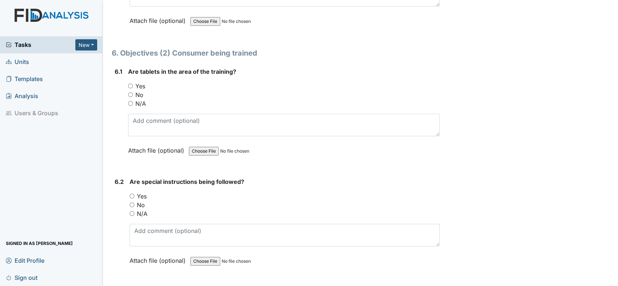
scroll to position [4651, 0]
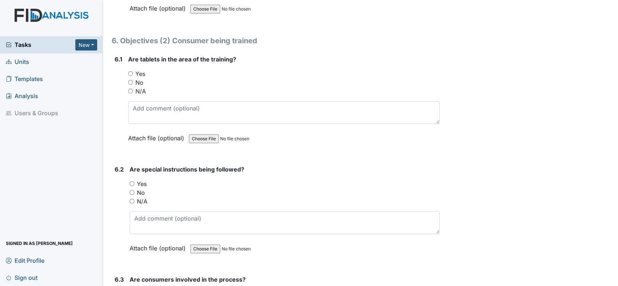
click at [130, 71] on input "Yes" at bounding box center [130, 73] width 5 height 5
radio input "true"
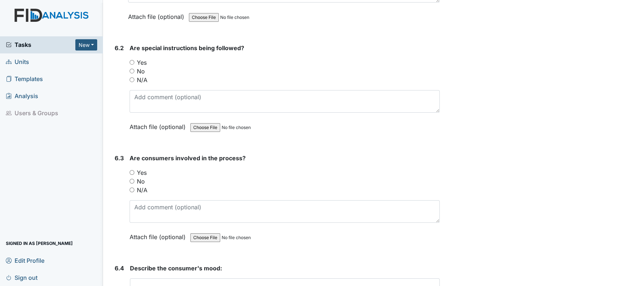
click at [133, 60] on input "Yes" at bounding box center [132, 62] width 5 height 5
radio input "true"
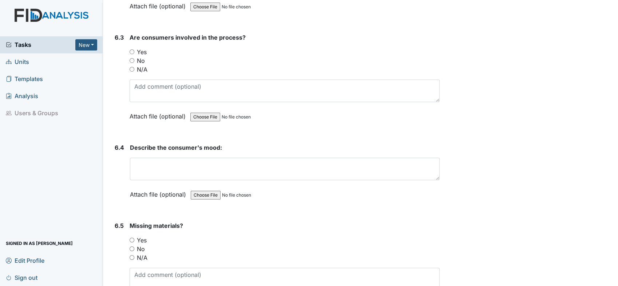
scroll to position [4894, 0]
click at [132, 49] on input "Yes" at bounding box center [132, 51] width 5 height 5
radio input "true"
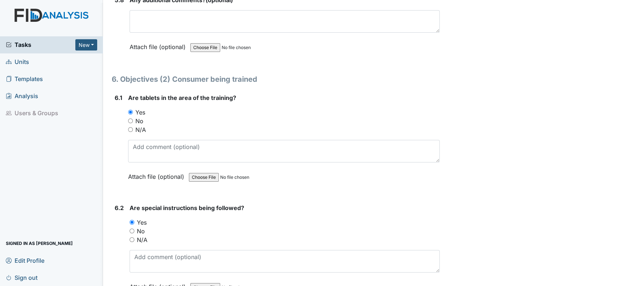
scroll to position [4610, 0]
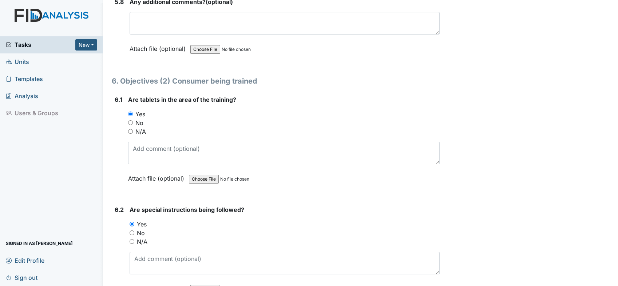
click at [128, 120] on input "No" at bounding box center [130, 122] width 5 height 5
radio input "true"
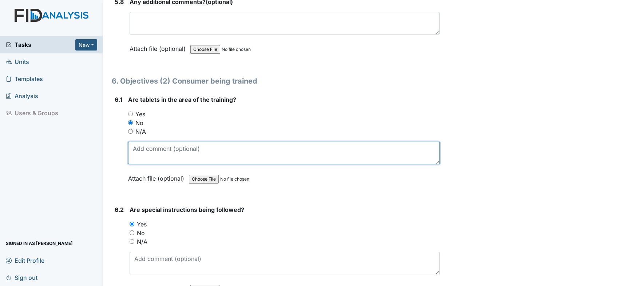
click at [173, 142] on textarea at bounding box center [284, 153] width 312 height 23
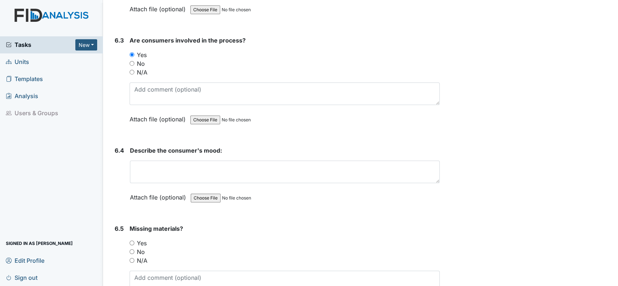
scroll to position [4974, 0]
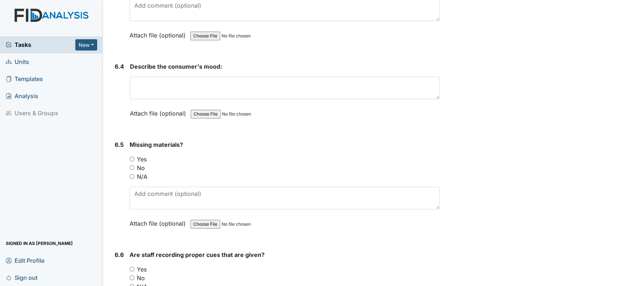
type textarea "Shower objective"
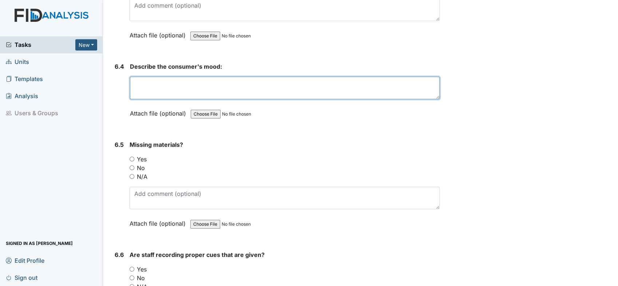
click at [170, 77] on textarea at bounding box center [285, 88] width 310 height 23
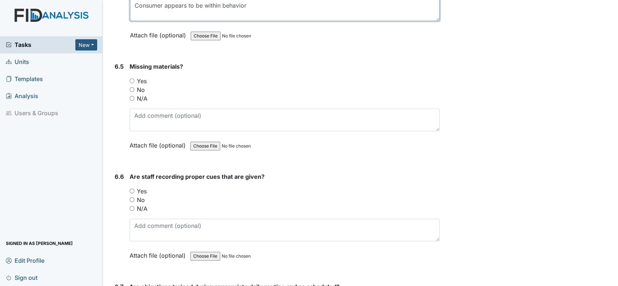
scroll to position [5055, 0]
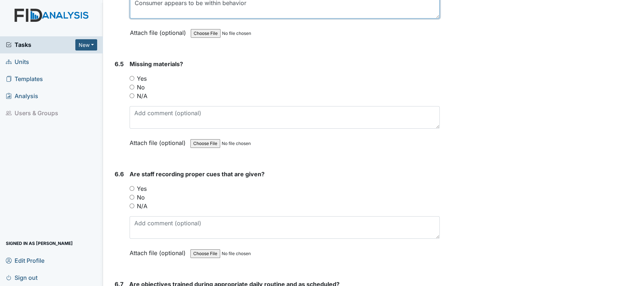
type textarea "Consumer appears to be within behavior"
click at [131, 85] on input "No" at bounding box center [132, 87] width 5 height 5
radio input "true"
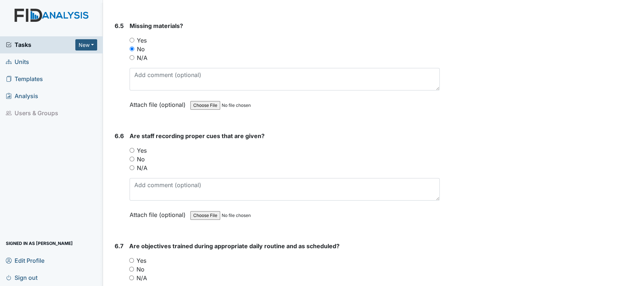
scroll to position [5136, 0]
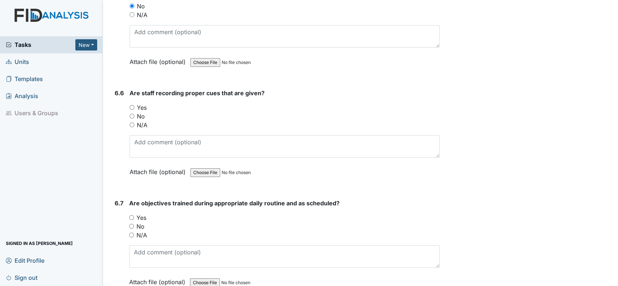
click at [131, 105] on input "Yes" at bounding box center [132, 107] width 5 height 5
radio input "true"
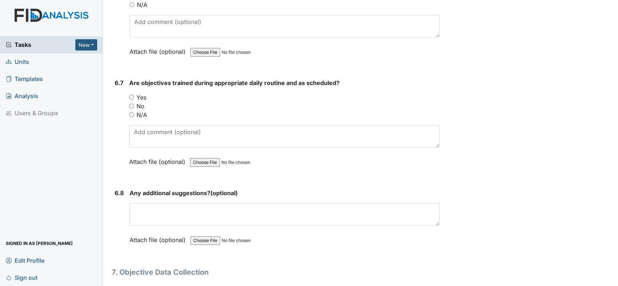
scroll to position [5258, 0]
click at [131, 92] on div "Yes" at bounding box center [284, 96] width 310 height 9
click at [133, 92] on div "Yes" at bounding box center [284, 96] width 310 height 9
click at [131, 94] on input "Yes" at bounding box center [131, 96] width 5 height 5
radio input "true"
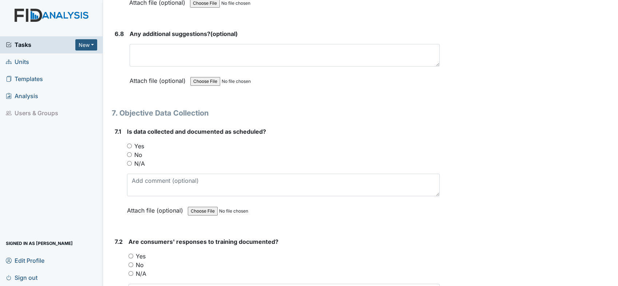
scroll to position [5460, 0]
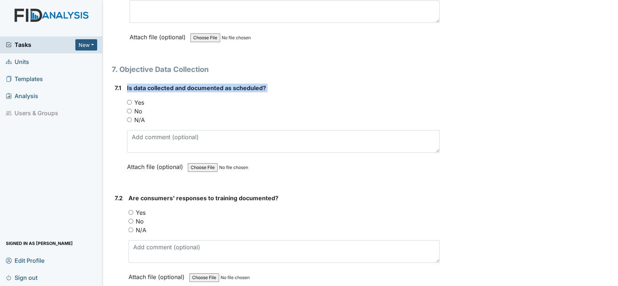
click at [125, 84] on div "7.1 Is data collected and documented as scheduled? You must select one of the b…" at bounding box center [276, 133] width 328 height 99
click at [202, 98] on div "Yes" at bounding box center [283, 102] width 313 height 9
drag, startPoint x: 128, startPoint y: 84, endPoint x: 132, endPoint y: 85, distance: 4.5
click at [128, 100] on input "Yes" at bounding box center [129, 102] width 5 height 5
radio input "true"
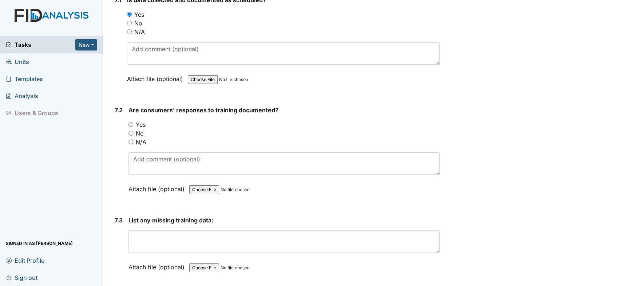
scroll to position [5581, 0]
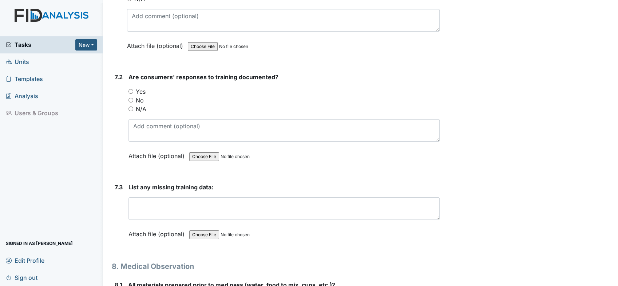
click at [132, 89] on input "Yes" at bounding box center [130, 91] width 5 height 5
radio input "true"
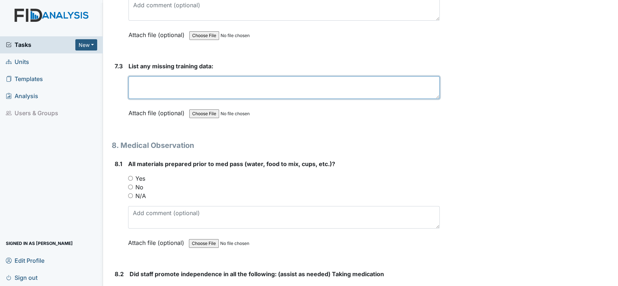
click at [169, 76] on textarea at bounding box center [283, 87] width 311 height 23
type textarea "None notes"
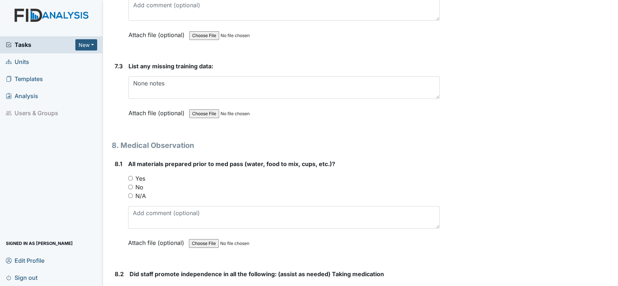
drag, startPoint x: 128, startPoint y: 156, endPoint x: 138, endPoint y: 163, distance: 11.7
click at [129, 174] on div "Yes" at bounding box center [284, 178] width 312 height 9
click at [131, 176] on input "Yes" at bounding box center [130, 178] width 5 height 5
radio input "true"
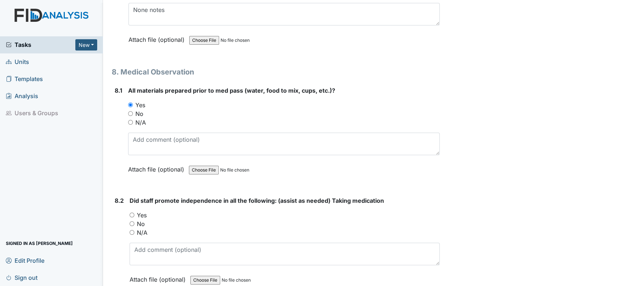
scroll to position [5824, 0]
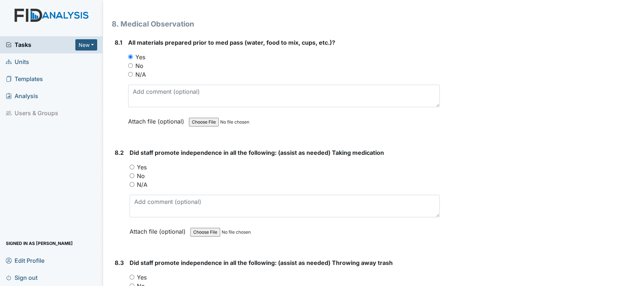
click at [132, 165] on input "Yes" at bounding box center [132, 167] width 5 height 5
radio input "true"
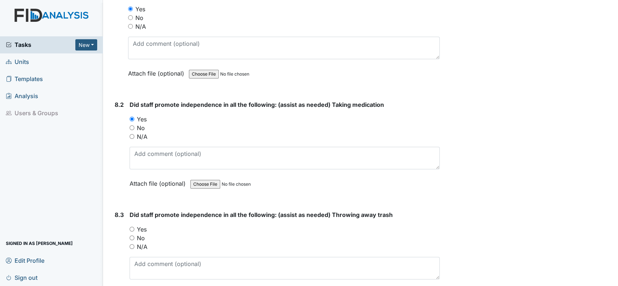
scroll to position [5945, 0]
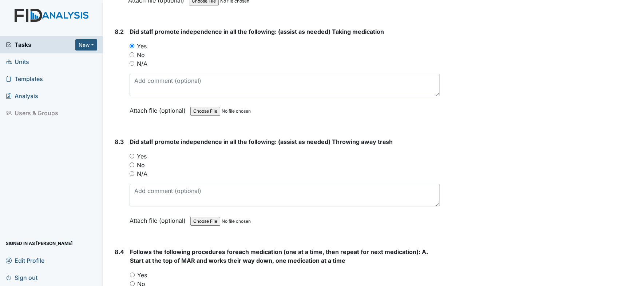
click at [133, 152] on div "Yes" at bounding box center [285, 156] width 310 height 9
click at [131, 154] on input "Yes" at bounding box center [132, 156] width 5 height 5
radio input "true"
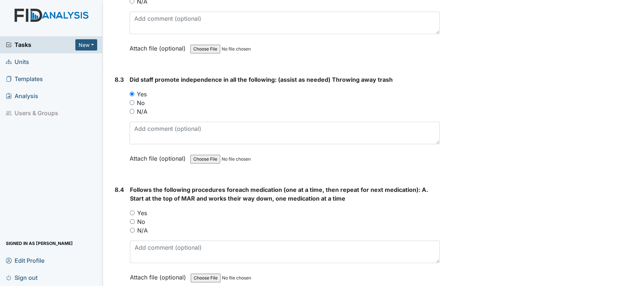
scroll to position [6066, 0]
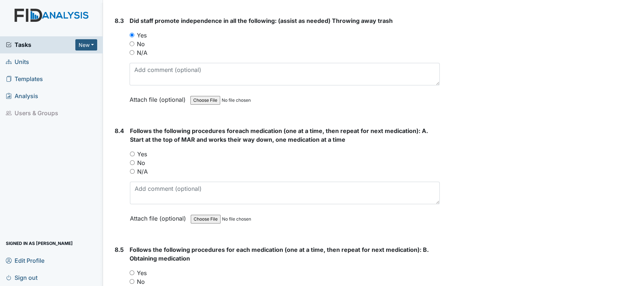
click at [132, 152] on input "Yes" at bounding box center [132, 154] width 5 height 5
radio input "true"
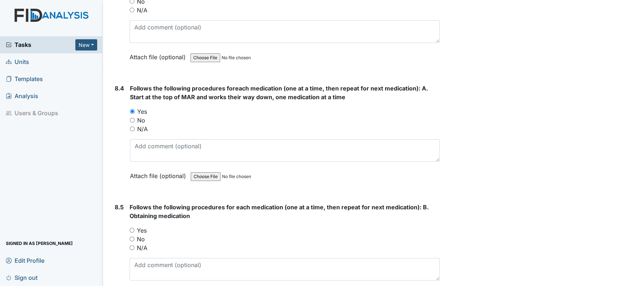
scroll to position [6147, 0]
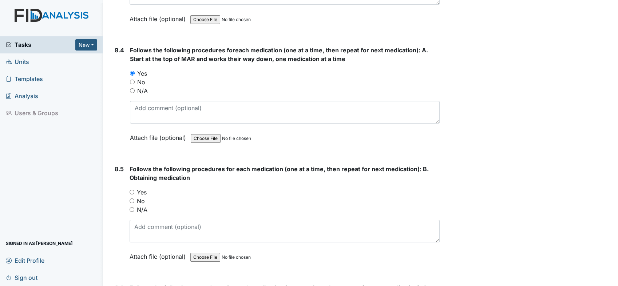
click at [131, 190] on input "Yes" at bounding box center [132, 192] width 5 height 5
radio input "true"
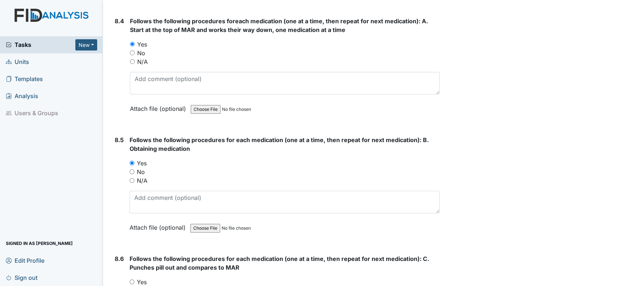
scroll to position [6228, 0]
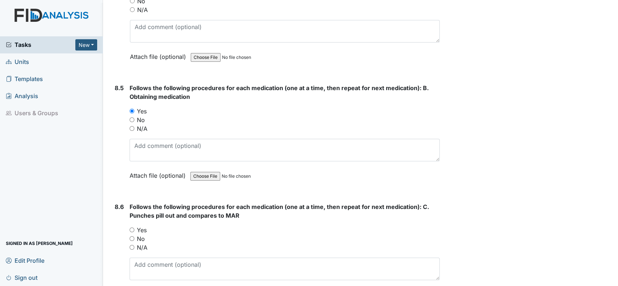
click at [131, 228] on input "Yes" at bounding box center [132, 230] width 5 height 5
radio input "true"
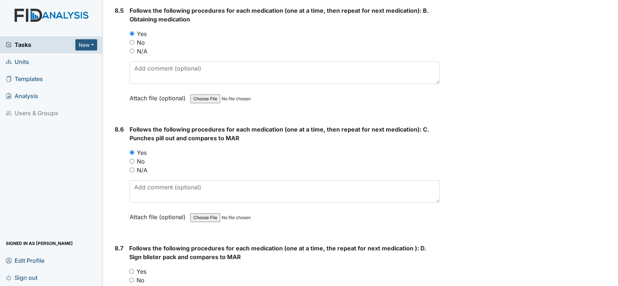
scroll to position [6350, 0]
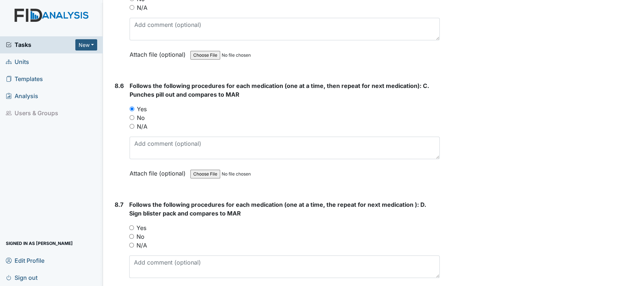
click at [128, 207] on div "8.7 Follows the following procedures for each medication (one at a time, the re…" at bounding box center [276, 254] width 328 height 107
click at [131, 226] on input "Yes" at bounding box center [131, 228] width 5 height 5
radio input "true"
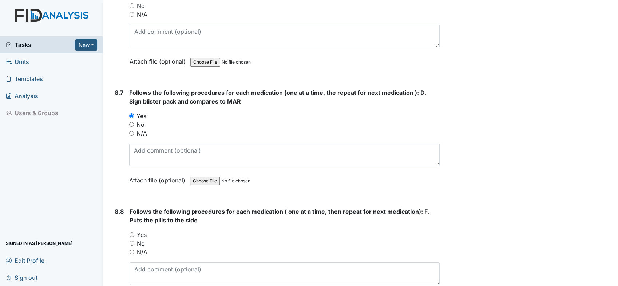
scroll to position [6511, 0]
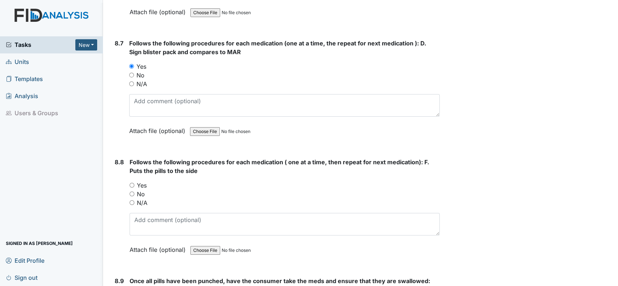
click at [131, 183] on input "Yes" at bounding box center [132, 185] width 5 height 5
radio input "true"
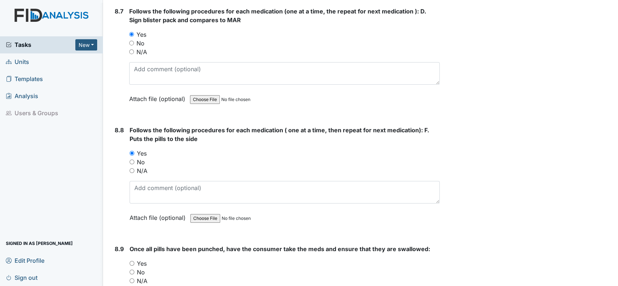
scroll to position [6592, 0]
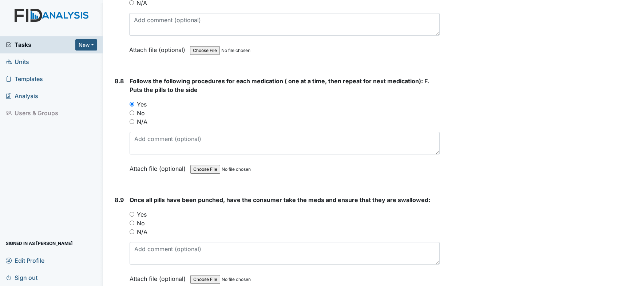
click at [131, 212] on input "Yes" at bounding box center [132, 214] width 5 height 5
radio input "true"
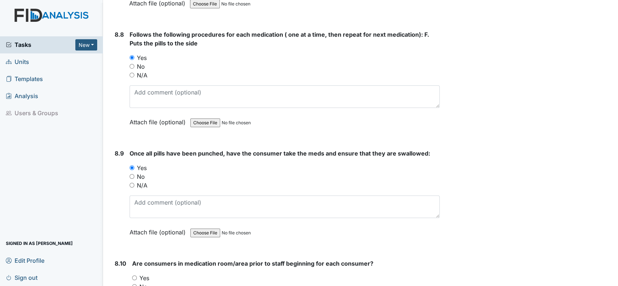
scroll to position [6673, 0]
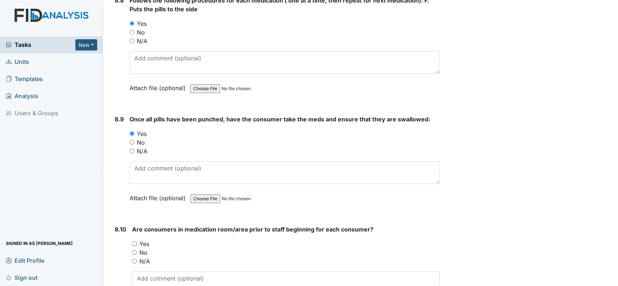
drag, startPoint x: 134, startPoint y: 221, endPoint x: 137, endPoint y: 218, distance: 4.6
click at [134, 242] on input "Yes" at bounding box center [134, 244] width 5 height 5
radio input "true"
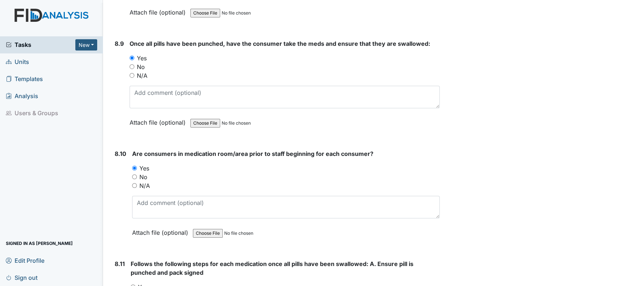
scroll to position [6794, 0]
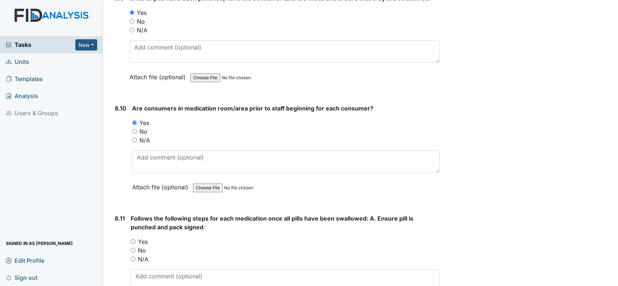
click at [132, 240] on input "Yes" at bounding box center [133, 242] width 5 height 5
radio input "true"
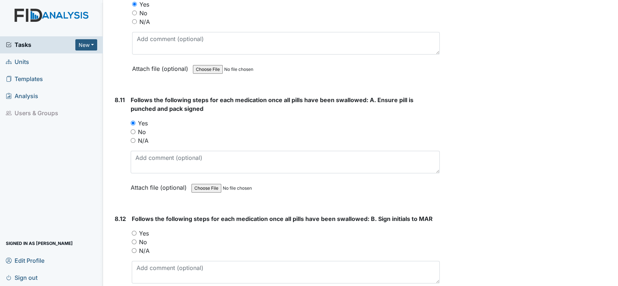
scroll to position [6956, 0]
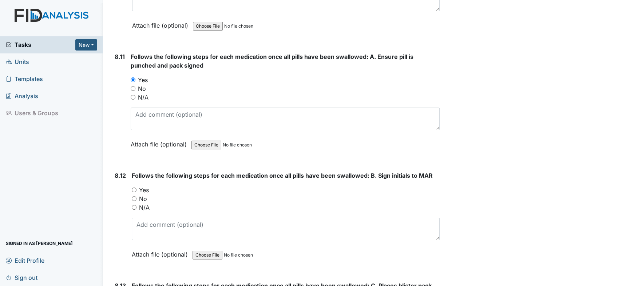
click at [132, 188] on input "Yes" at bounding box center [134, 190] width 5 height 5
radio input "true"
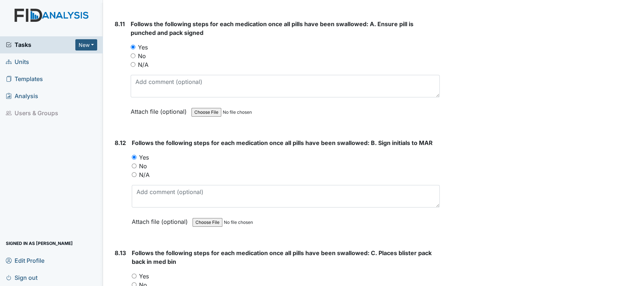
scroll to position [7078, 0]
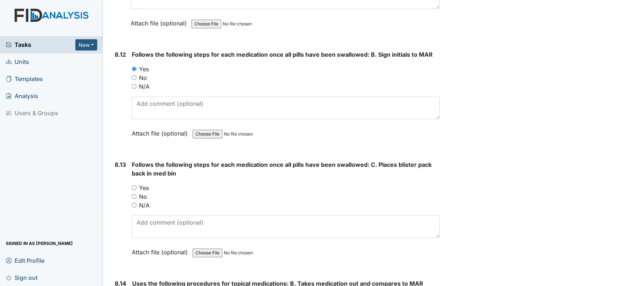
click at [132, 186] on input "Yes" at bounding box center [134, 188] width 5 height 5
radio input "true"
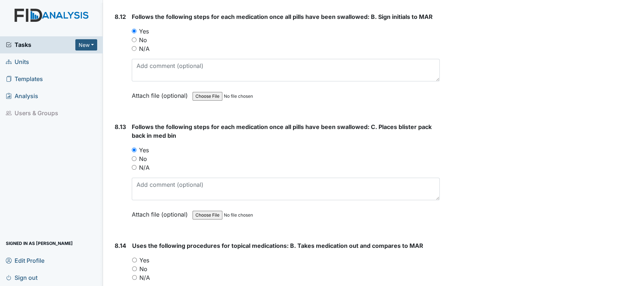
scroll to position [7158, 0]
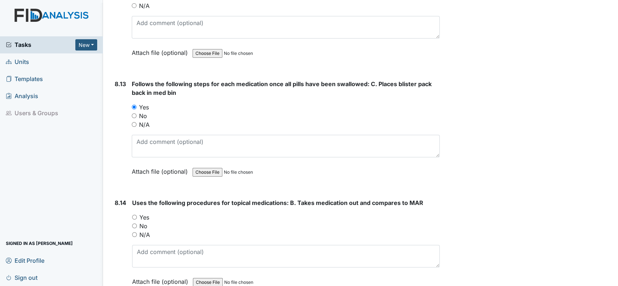
click at [132, 215] on input "Yes" at bounding box center [134, 217] width 5 height 5
radio input "true"
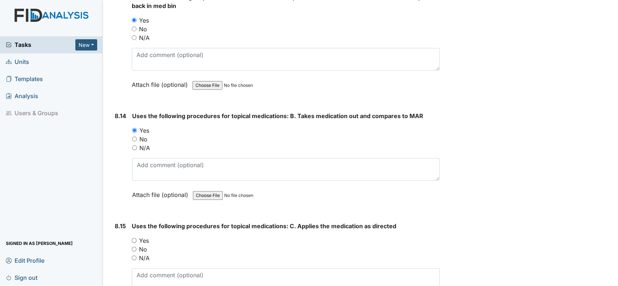
scroll to position [7280, 0]
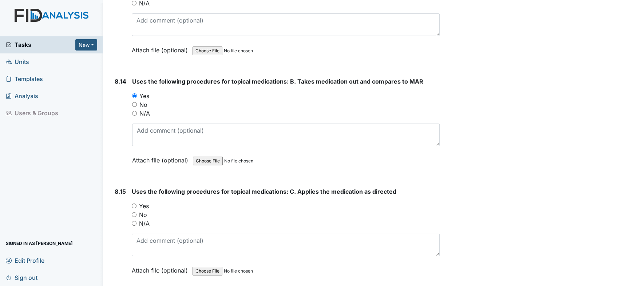
click at [132, 204] on input "Yes" at bounding box center [134, 206] width 5 height 5
radio input "true"
click at [133, 204] on input "Yes" at bounding box center [134, 206] width 5 height 5
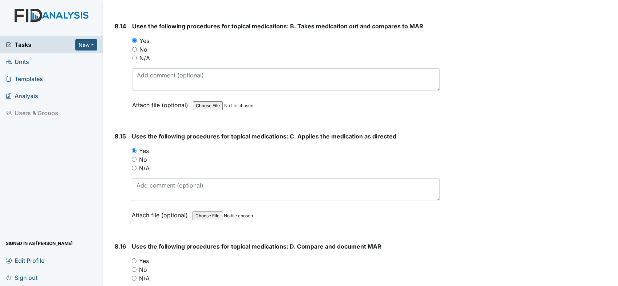
scroll to position [7401, 0]
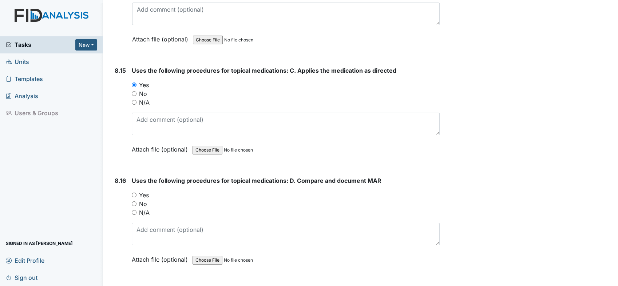
click at [134, 193] on input "Yes" at bounding box center [134, 195] width 5 height 5
radio input "true"
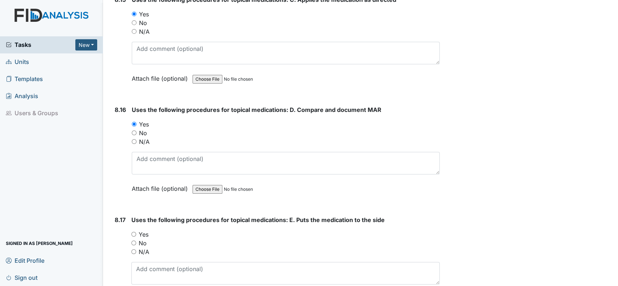
scroll to position [7522, 0]
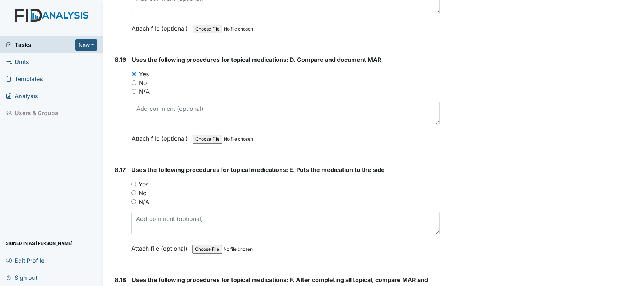
click at [132, 182] on input "Yes" at bounding box center [133, 184] width 5 height 5
radio input "true"
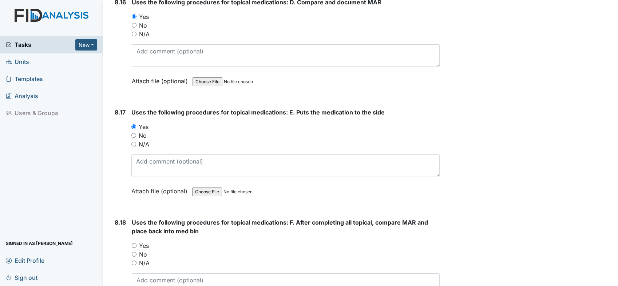
scroll to position [7644, 0]
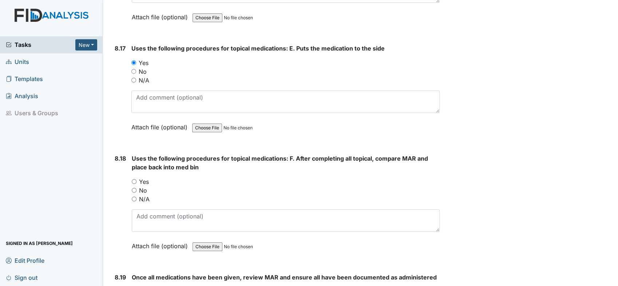
click at [133, 179] on input "Yes" at bounding box center [134, 181] width 5 height 5
radio input "true"
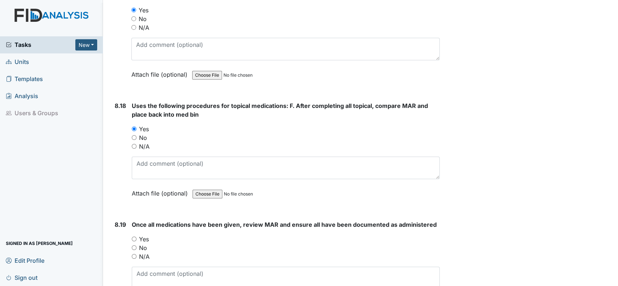
scroll to position [7725, 0]
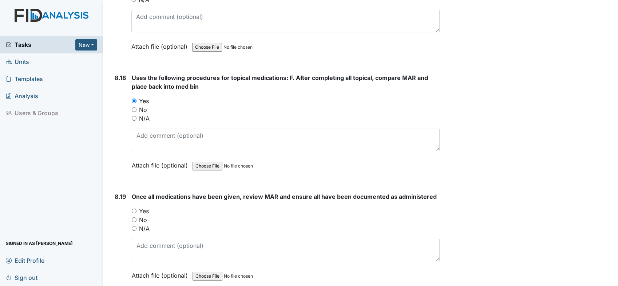
click at [133, 209] on input "Yes" at bounding box center [134, 211] width 5 height 5
radio input "true"
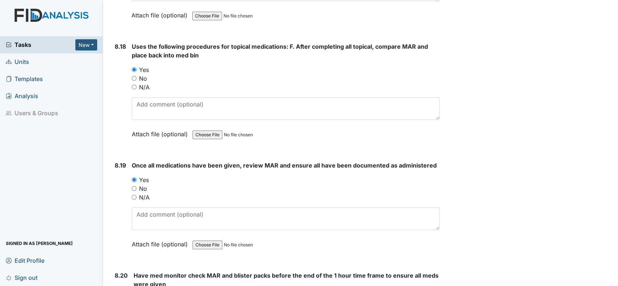
scroll to position [7846, 0]
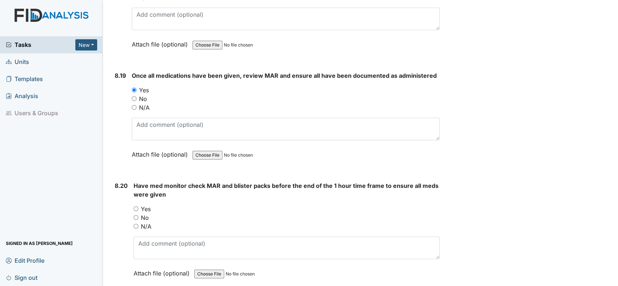
drag, startPoint x: 132, startPoint y: 182, endPoint x: 138, endPoint y: 183, distance: 6.0
click at [133, 182] on div "8.20 Have med monitor check MAR and blister packs before the end of the 1 hour …" at bounding box center [276, 235] width 328 height 107
click at [135, 207] on input "Yes" at bounding box center [136, 209] width 5 height 5
radio input "true"
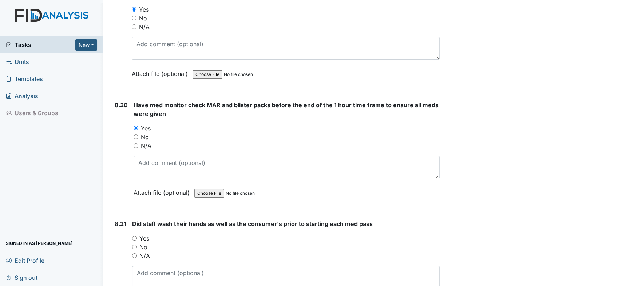
click at [133, 236] on input "Yes" at bounding box center [134, 238] width 5 height 5
radio input "true"
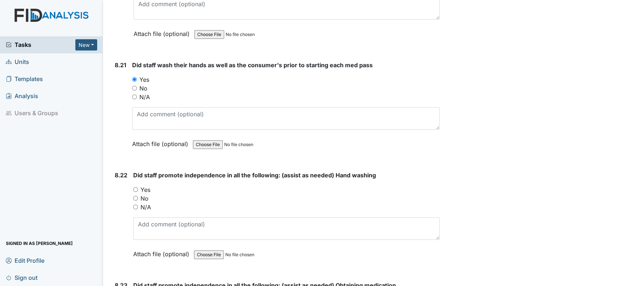
scroll to position [8089, 0]
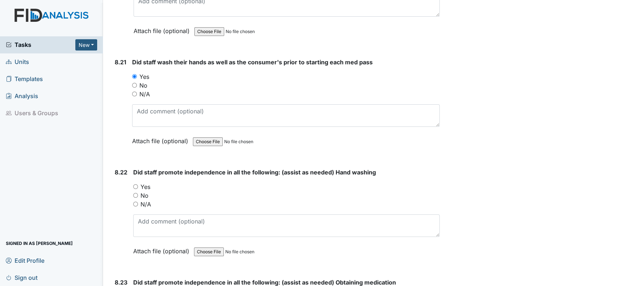
click at [136, 185] on input "Yes" at bounding box center [135, 187] width 5 height 5
radio input "true"
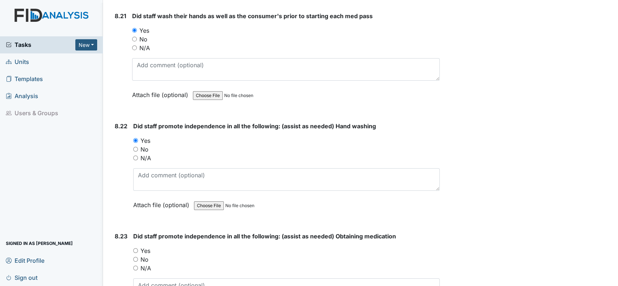
scroll to position [8170, 0]
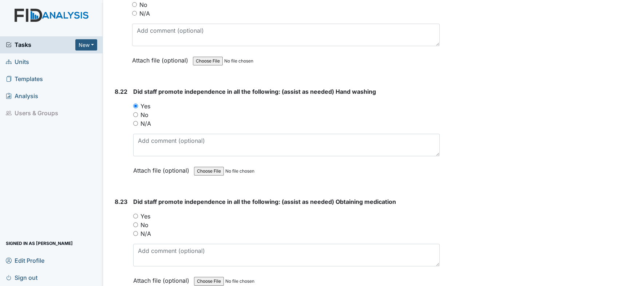
click at [136, 214] on input "Yes" at bounding box center [135, 216] width 5 height 5
radio input "true"
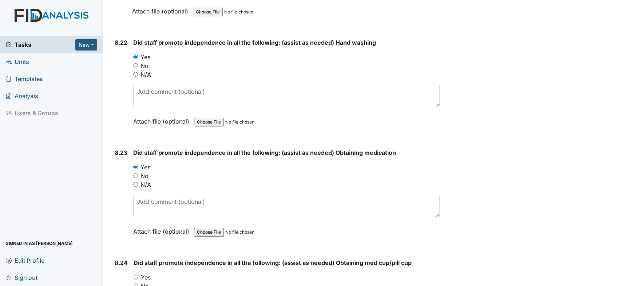
scroll to position [8291, 0]
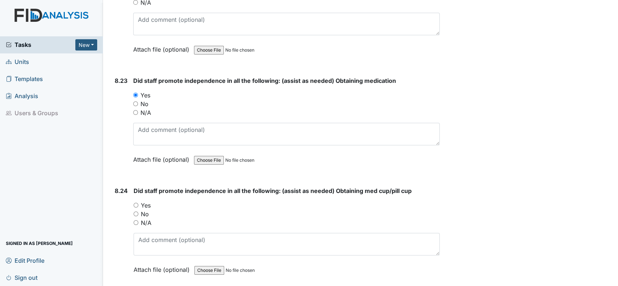
click at [136, 203] on input "Yes" at bounding box center [136, 205] width 5 height 5
radio input "true"
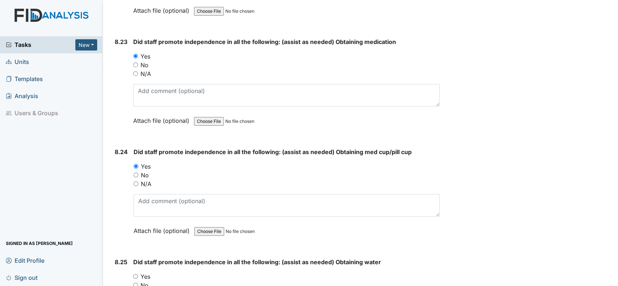
scroll to position [8412, 0]
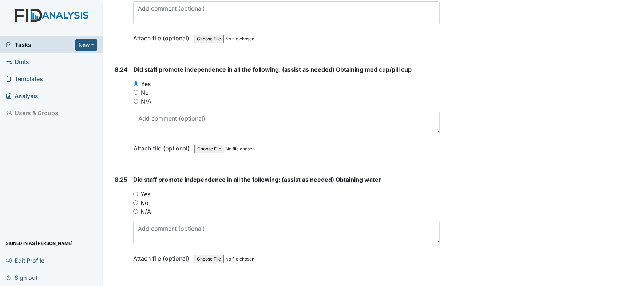
click at [134, 192] on input "Yes" at bounding box center [135, 194] width 5 height 5
radio input "true"
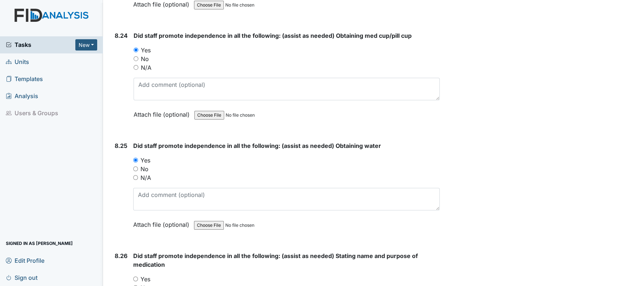
scroll to position [8493, 0]
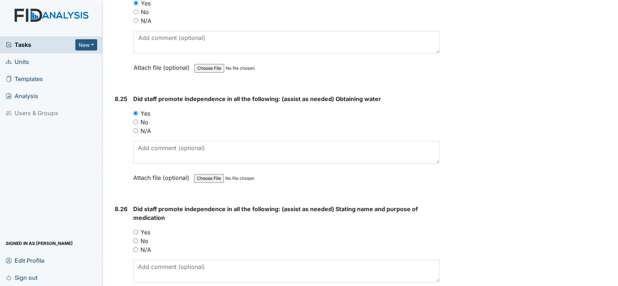
click at [134, 230] on input "Yes" at bounding box center [135, 232] width 5 height 5
radio input "true"
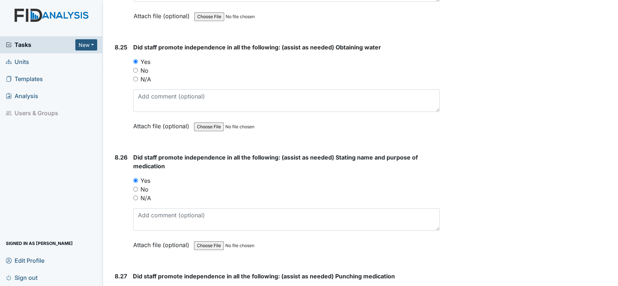
scroll to position [8614, 0]
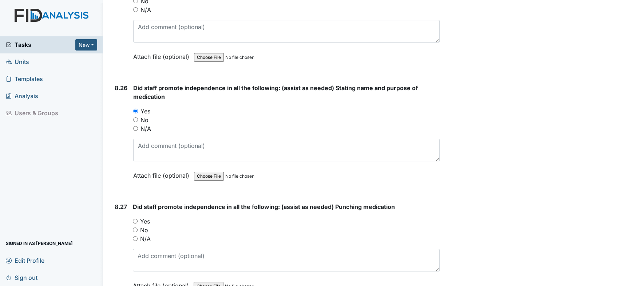
click at [135, 219] on input "Yes" at bounding box center [135, 221] width 5 height 5
radio input "true"
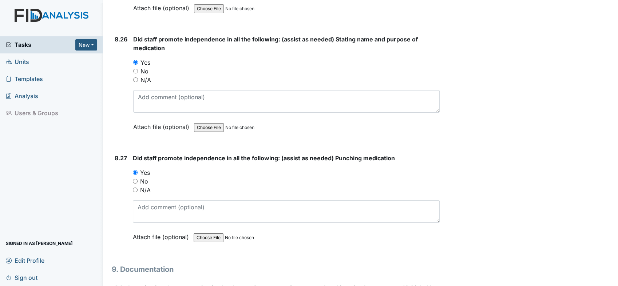
scroll to position [8736, 0]
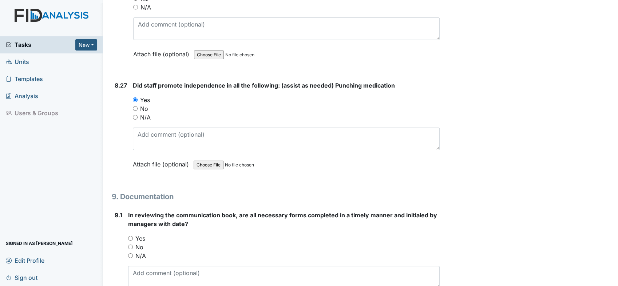
click at [128, 236] on input "Yes" at bounding box center [130, 238] width 5 height 5
radio input "true"
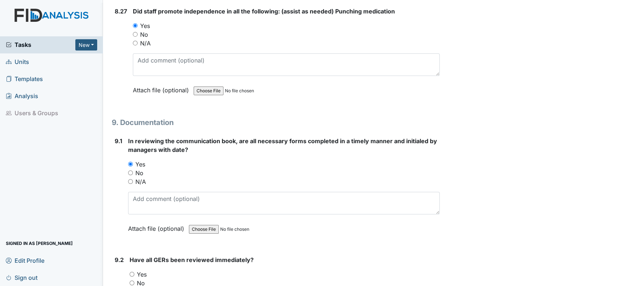
scroll to position [8897, 0]
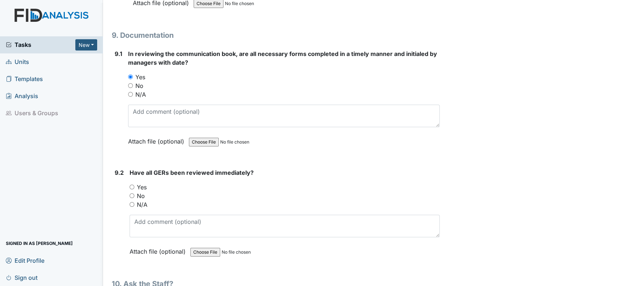
click at [132, 185] on input "Yes" at bounding box center [132, 187] width 5 height 5
radio input "true"
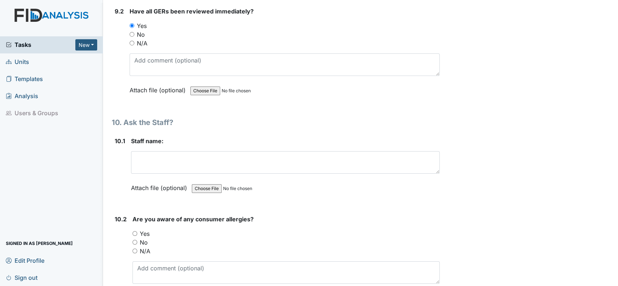
scroll to position [9059, 0]
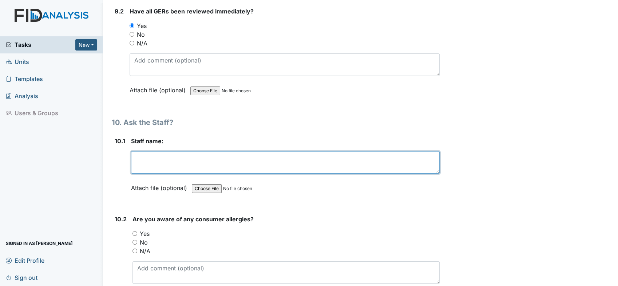
click at [163, 151] on textarea at bounding box center [285, 162] width 309 height 23
type textarea "Bianca Jones"
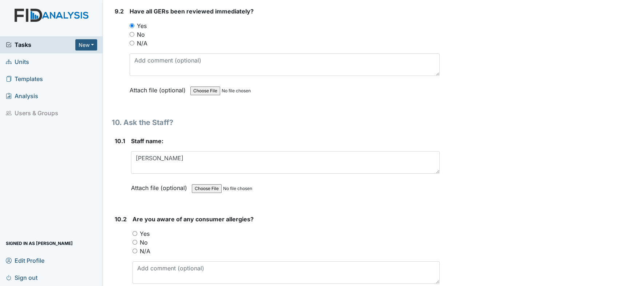
drag, startPoint x: 132, startPoint y: 202, endPoint x: 142, endPoint y: 204, distance: 10.2
click at [136, 215] on div "10.2 Are you aware of any consumer allergies? You must select one of the below …" at bounding box center [276, 264] width 328 height 99
drag, startPoint x: 132, startPoint y: 202, endPoint x: 139, endPoint y: 204, distance: 7.3
click at [133, 232] on input "Yes" at bounding box center [134, 234] width 5 height 5
radio input "true"
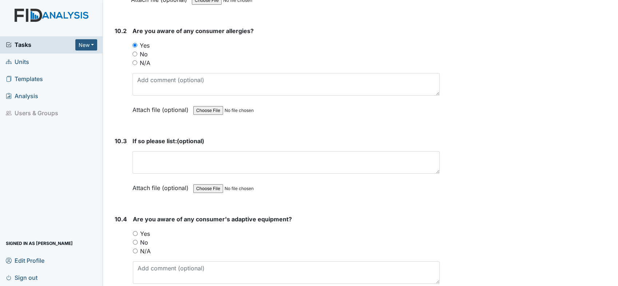
scroll to position [9261, 0]
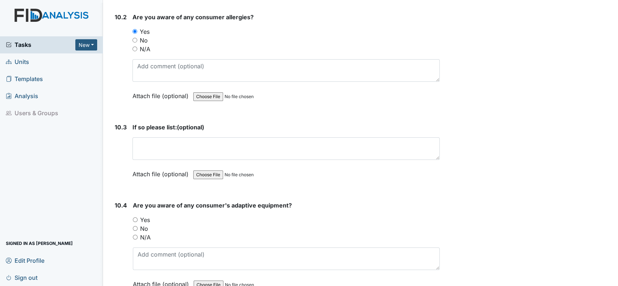
drag, startPoint x: 132, startPoint y: 188, endPoint x: 139, endPoint y: 189, distance: 7.7
click at [133, 201] on div "10.4 Are you aware of any consumer's adaptive equipment? You must select one of…" at bounding box center [276, 250] width 328 height 99
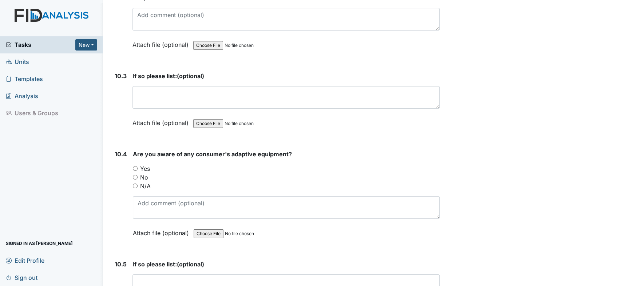
scroll to position [9383, 0]
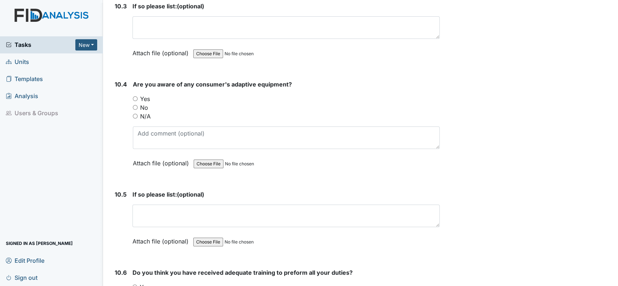
drag, startPoint x: 136, startPoint y: 66, endPoint x: 135, endPoint y: 70, distance: 4.5
click at [136, 96] on input "Yes" at bounding box center [135, 98] width 5 height 5
radio input "true"
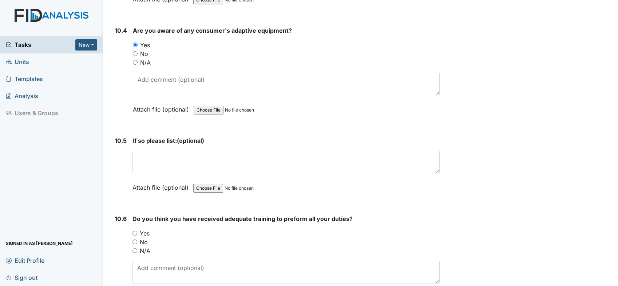
scroll to position [9504, 0]
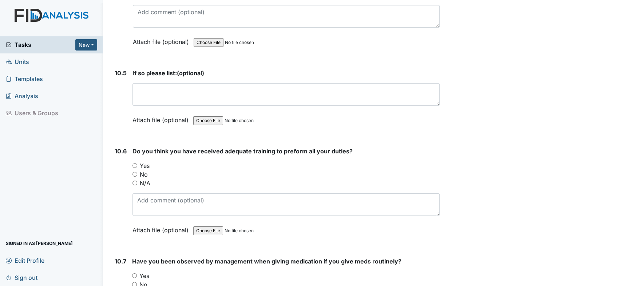
click at [136, 163] on input "Yes" at bounding box center [134, 165] width 5 height 5
radio input "true"
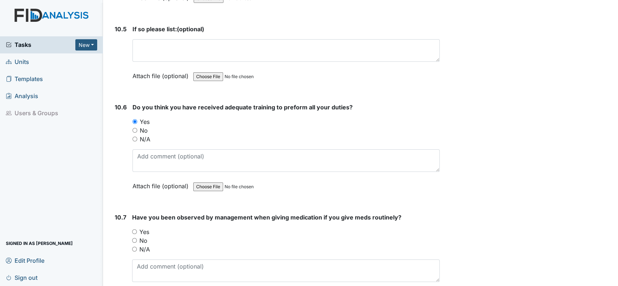
scroll to position [9625, 0]
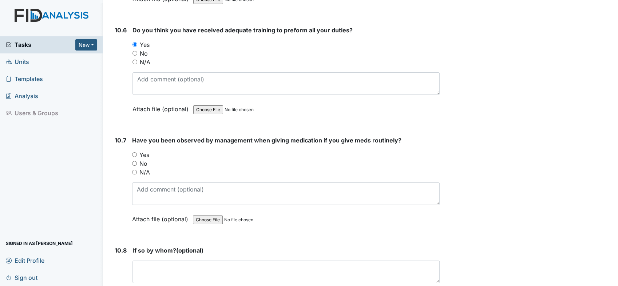
click at [134, 151] on div "Yes" at bounding box center [286, 155] width 308 height 9
click at [136, 153] on input "Yes" at bounding box center [134, 155] width 5 height 5
radio input "true"
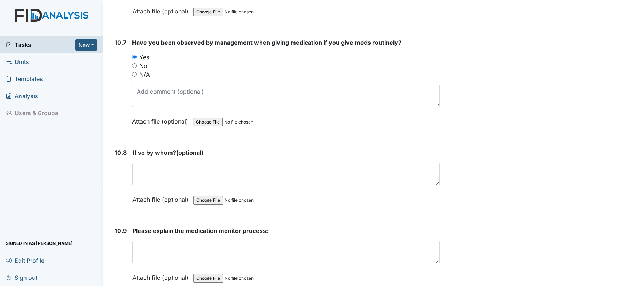
scroll to position [9728, 0]
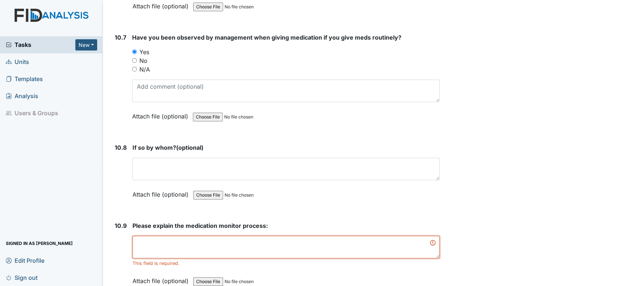
click at [197, 236] on textarea at bounding box center [285, 247] width 307 height 23
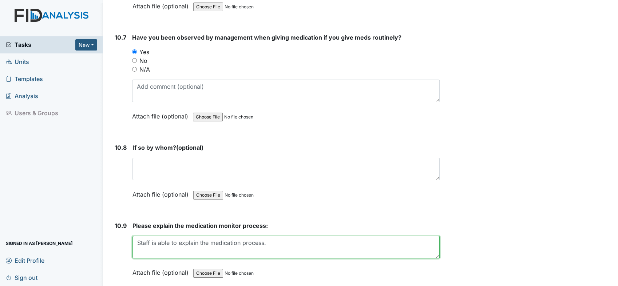
type textarea "Staff is able to explain the medication process."
